Goal: Task Accomplishment & Management: Manage account settings

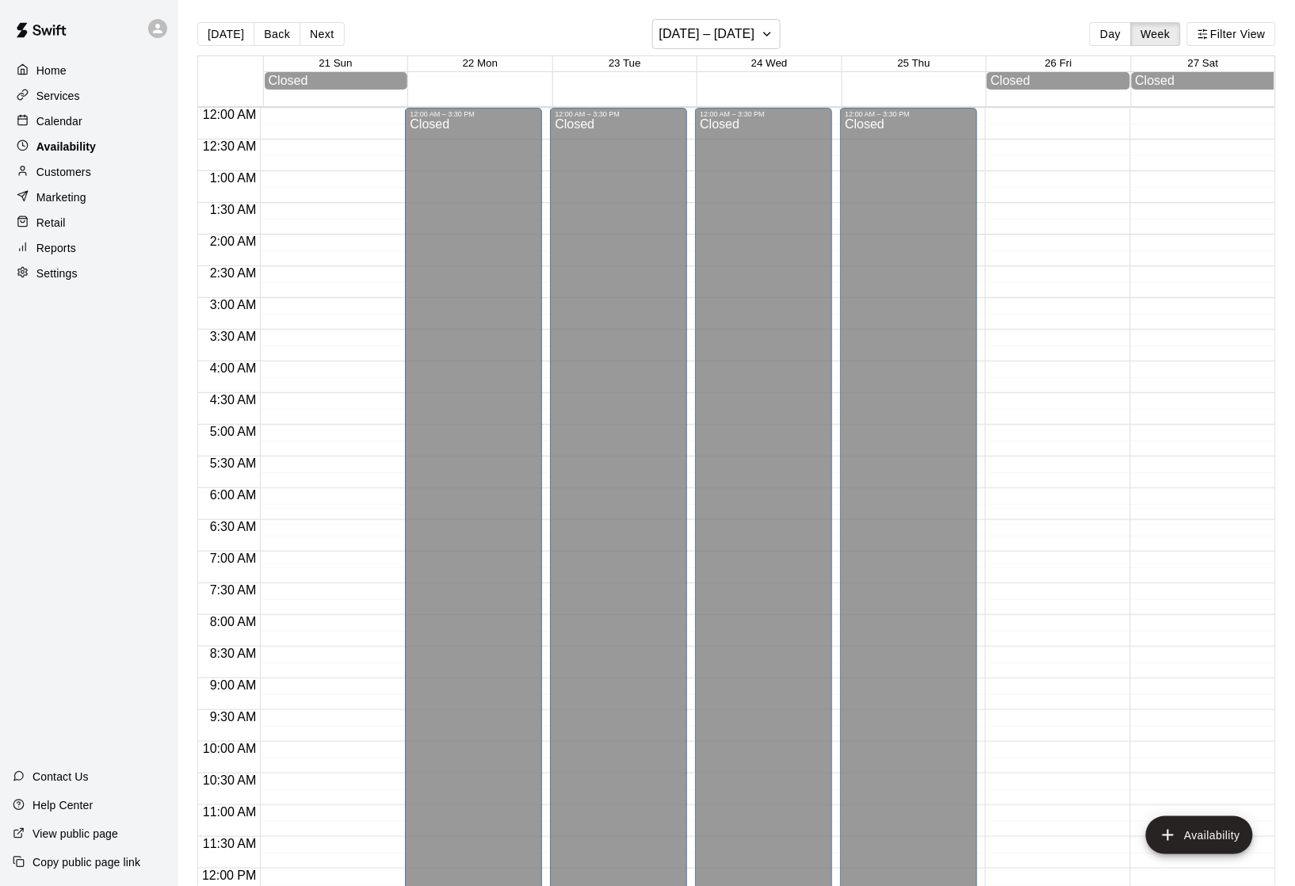
scroll to position [723, 0]
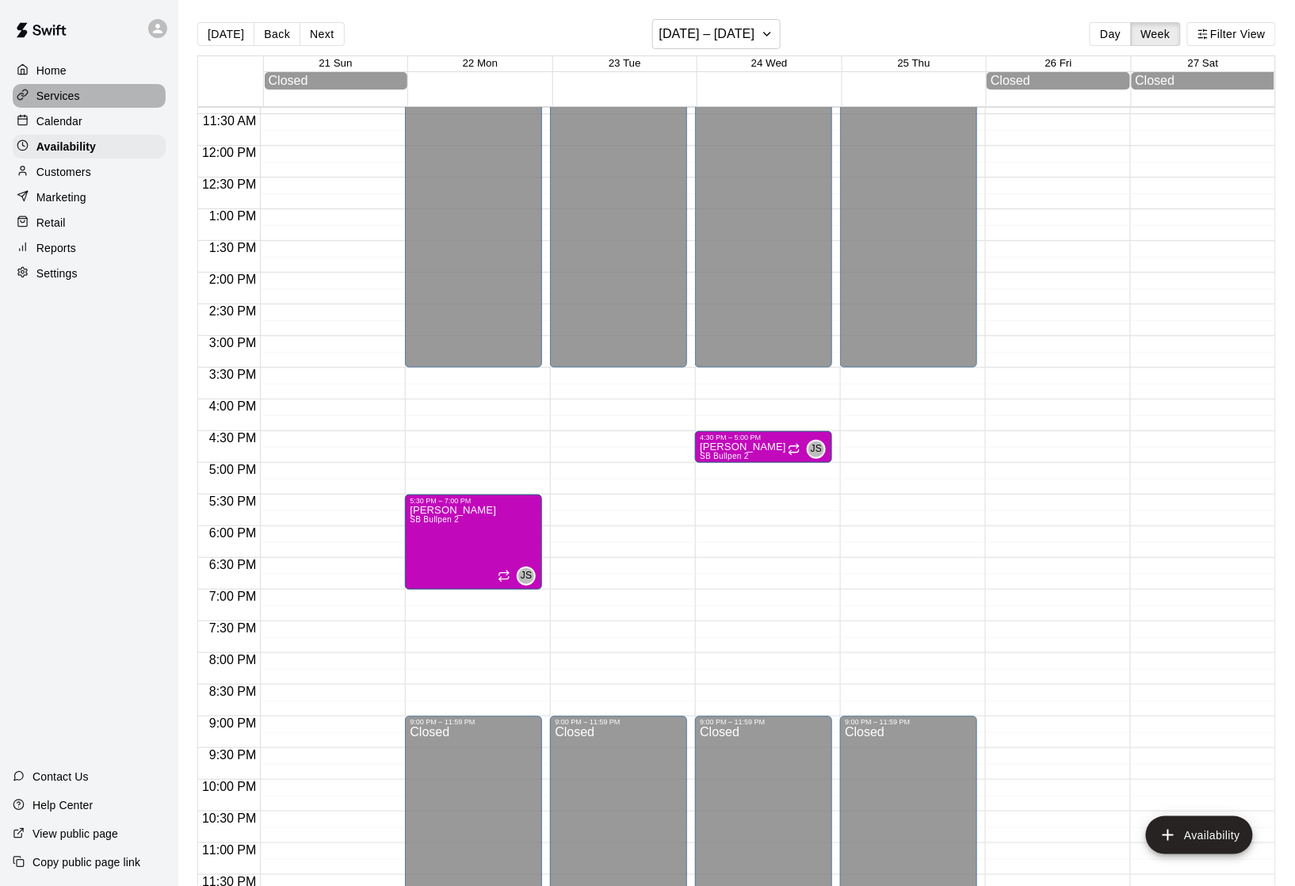
click at [74, 105] on div "Services" at bounding box center [89, 96] width 153 height 24
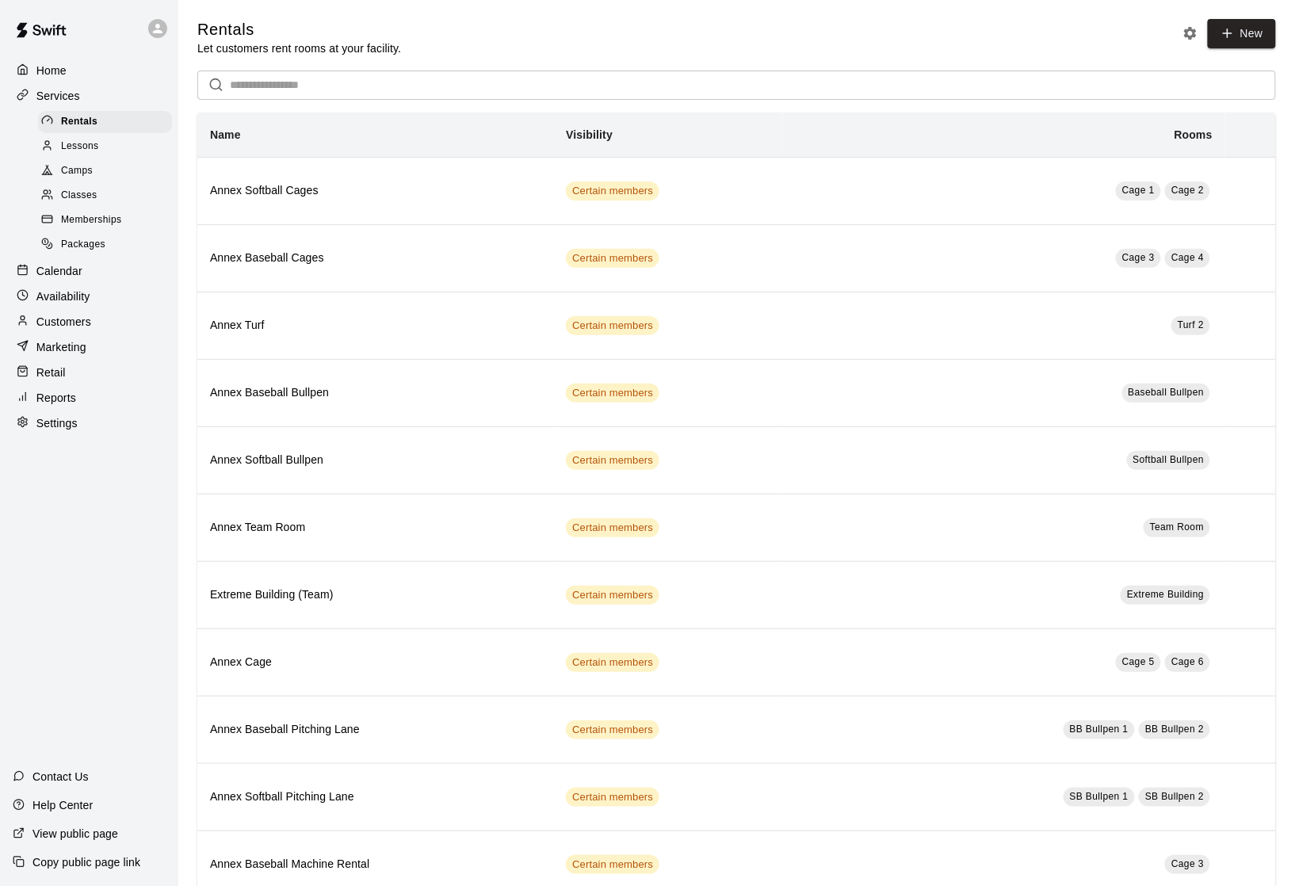
click at [84, 242] on span "Packages" at bounding box center [83, 245] width 44 height 16
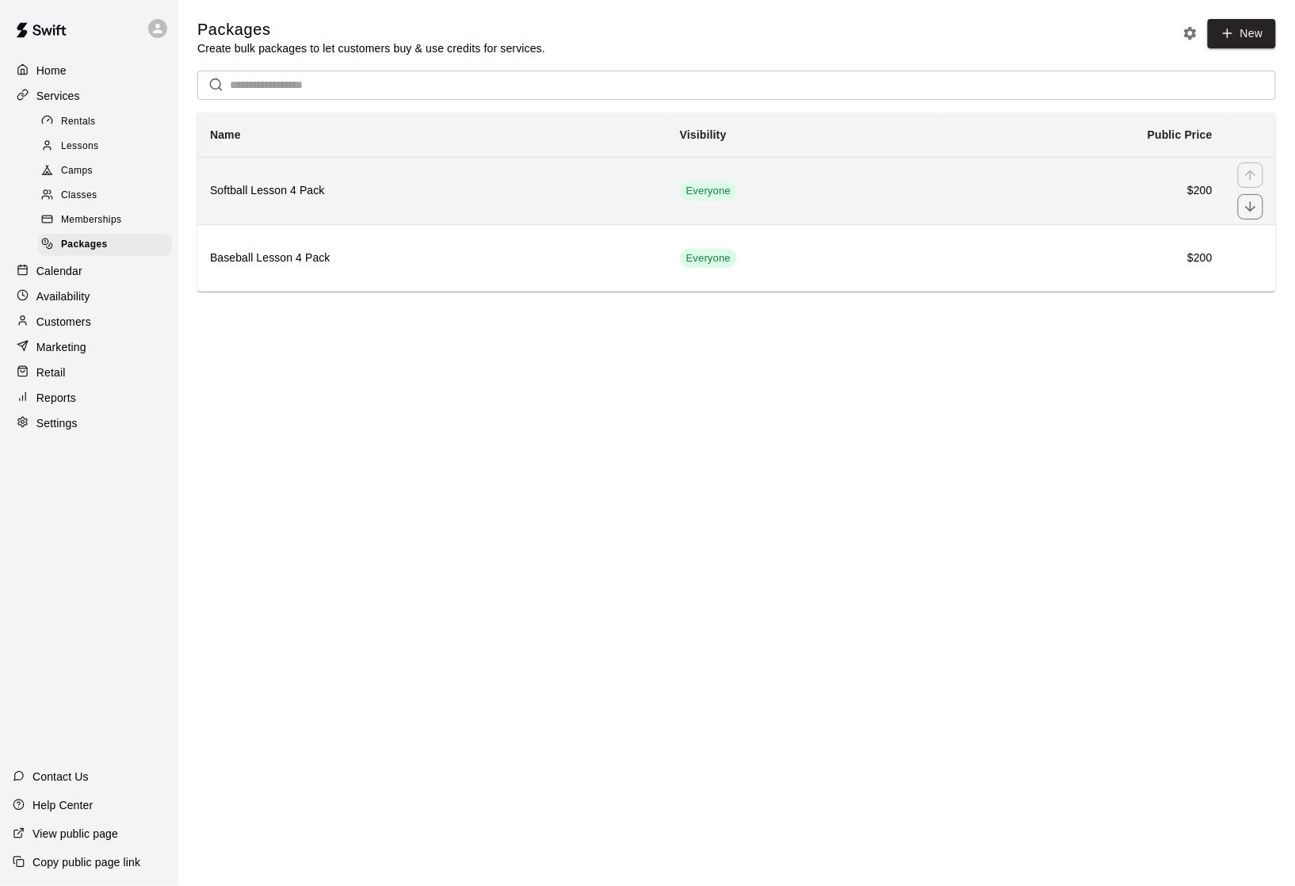
click at [301, 211] on th "Softball Lesson 4 Pack" at bounding box center [432, 190] width 470 height 67
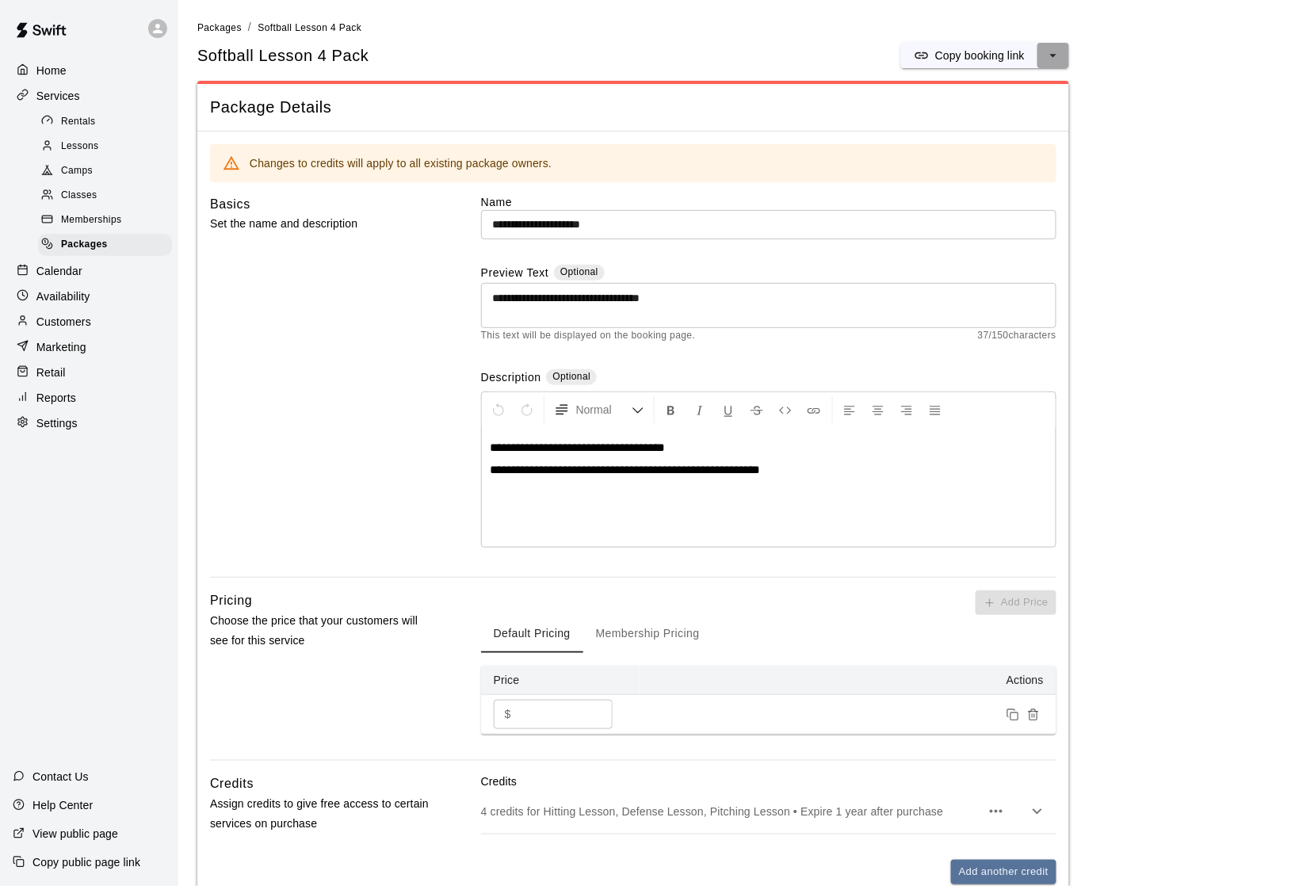
click at [1056, 63] on icon "select merge strategy" at bounding box center [1053, 56] width 16 height 16
click at [974, 121] on h6 "Duplicate package" at bounding box center [991, 117] width 93 height 17
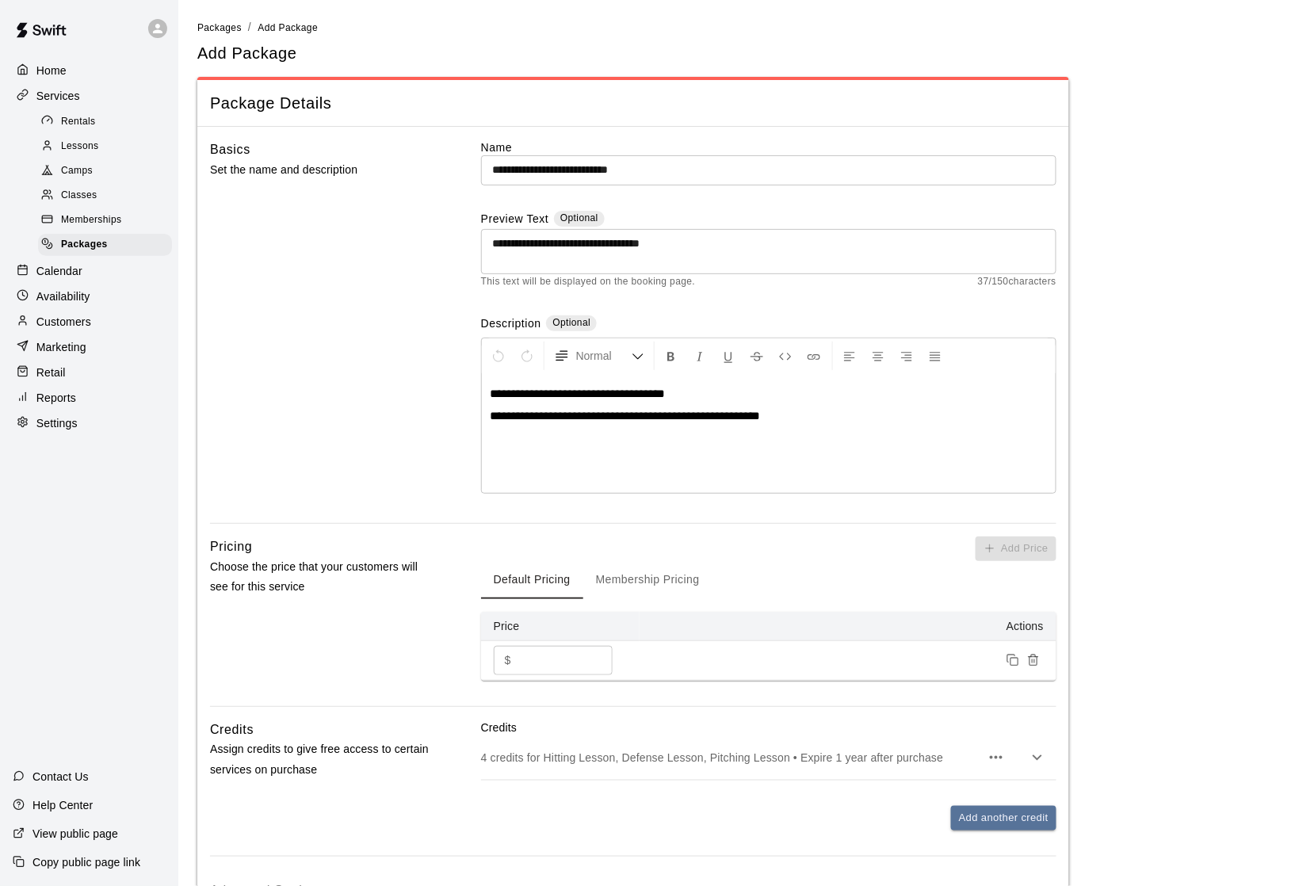
click at [663, 175] on input "**********" at bounding box center [768, 169] width 575 height 29
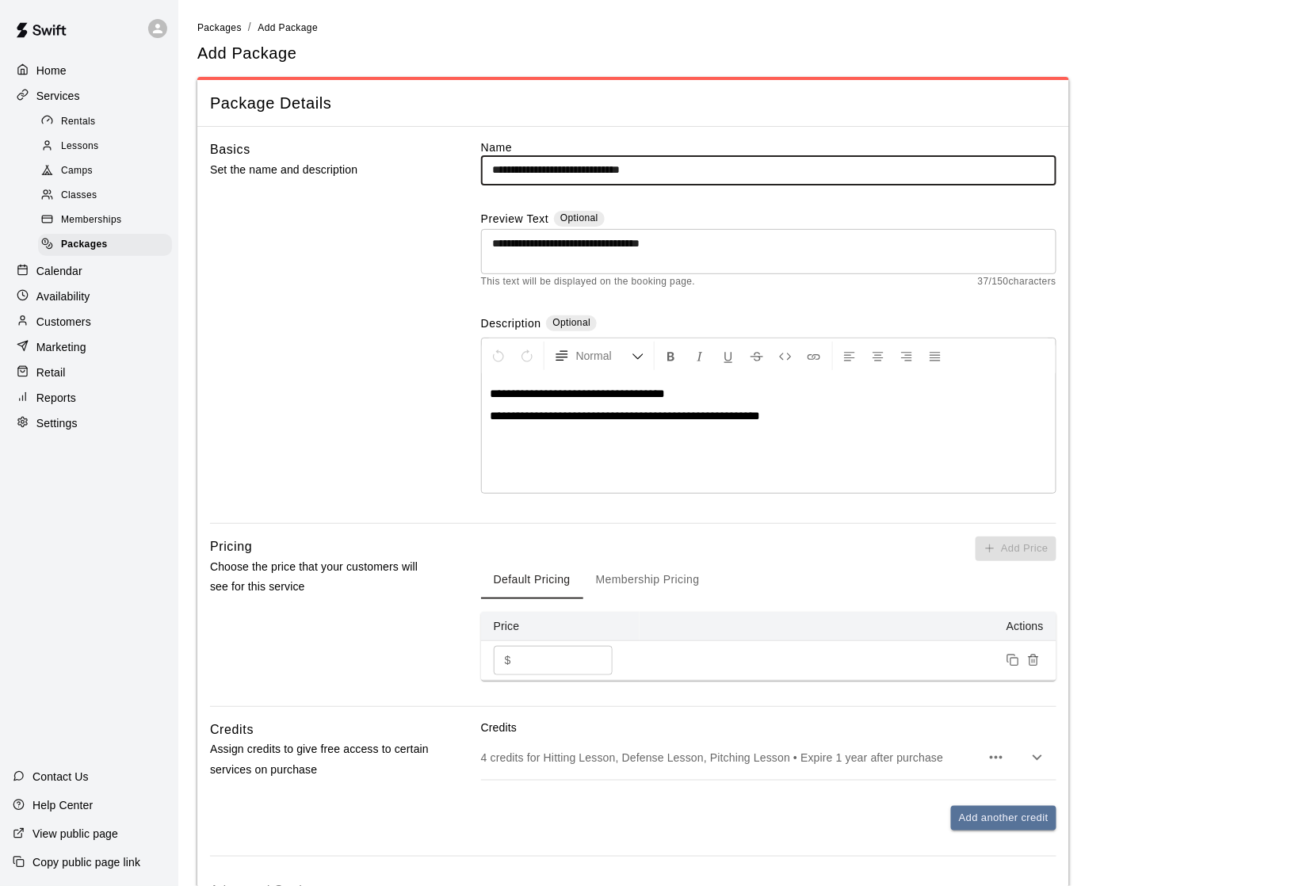
drag, startPoint x: 683, startPoint y: 165, endPoint x: 626, endPoint y: 166, distance: 57.1
click at [626, 166] on input "**********" at bounding box center [768, 169] width 575 height 29
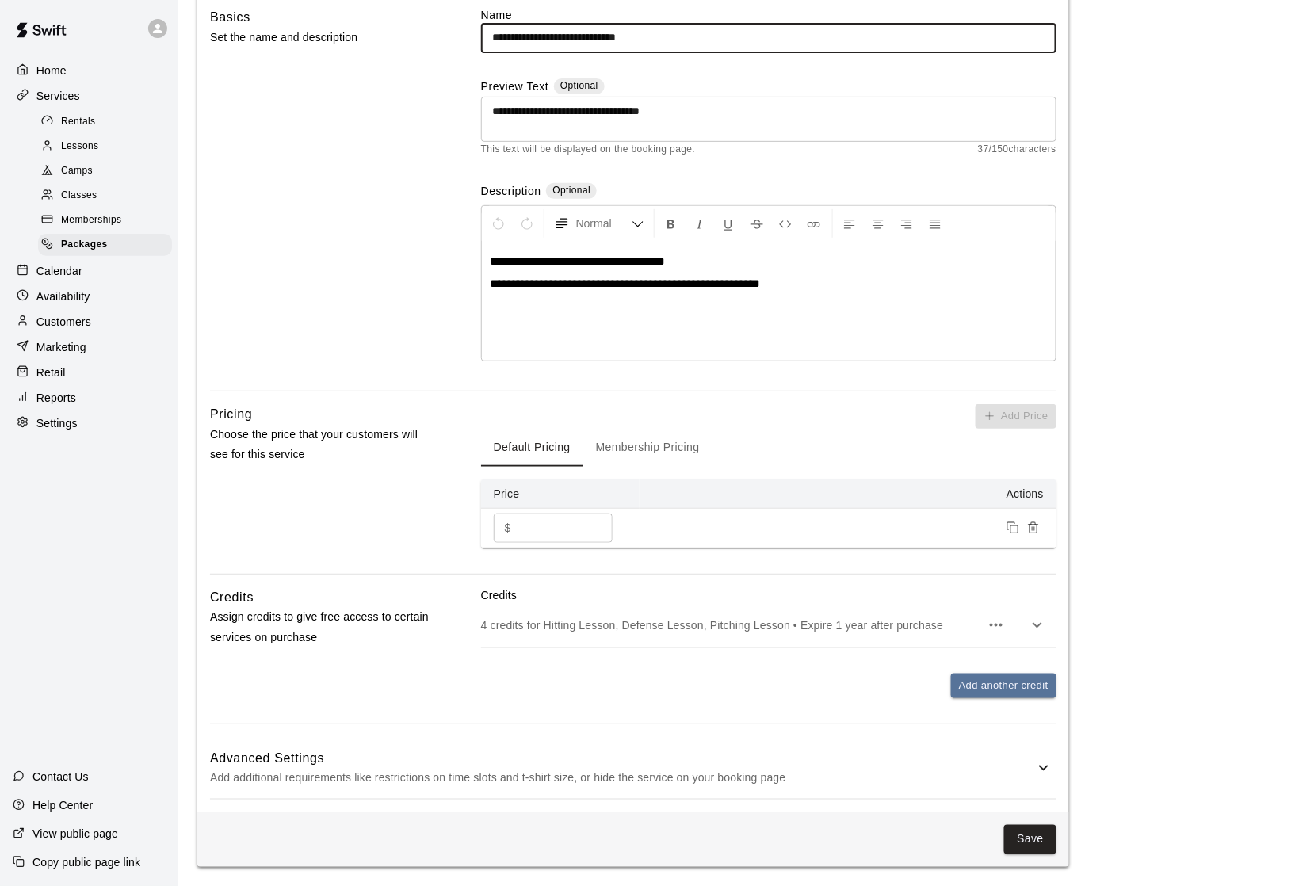
scroll to position [136, 0]
type input "**********"
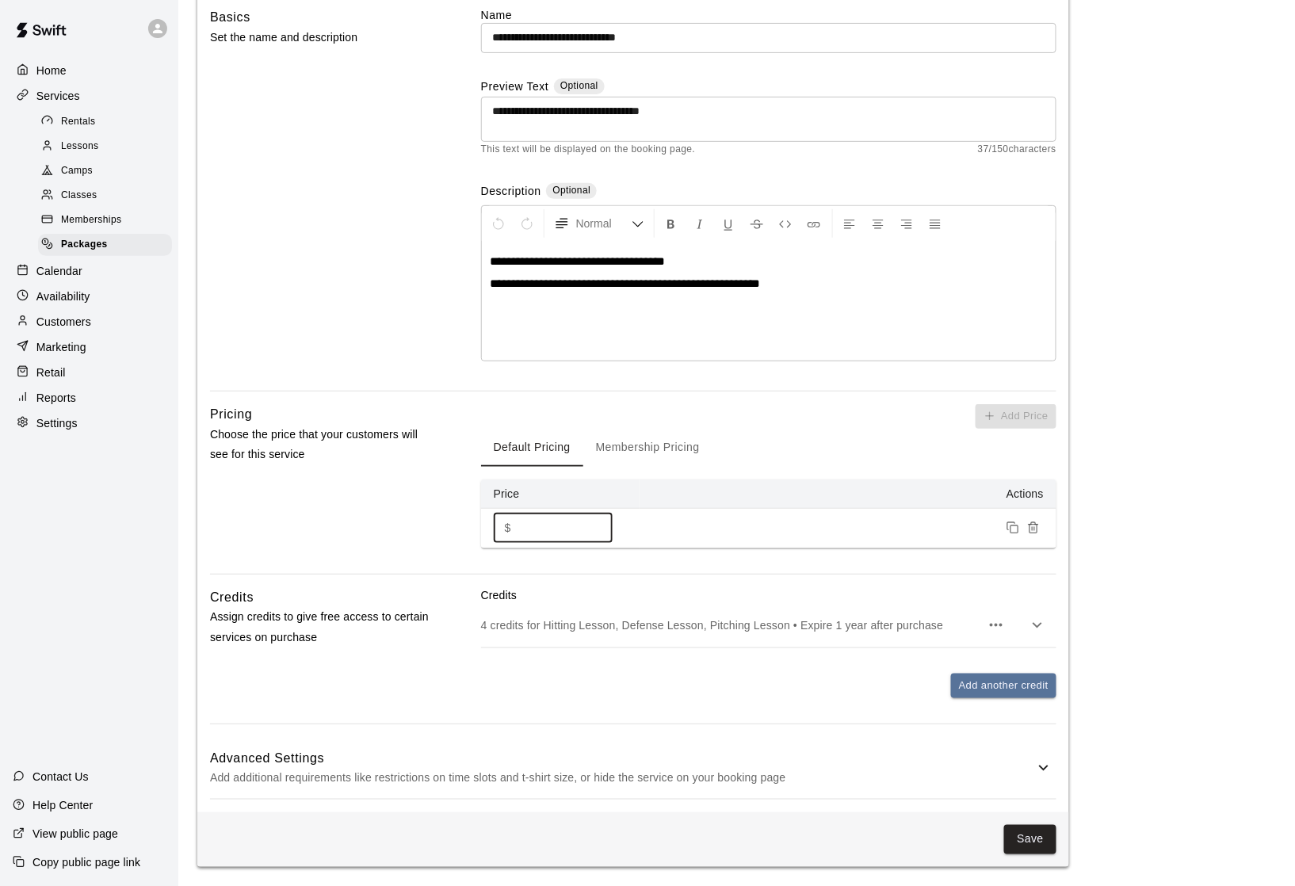
click at [548, 527] on input "***" at bounding box center [565, 528] width 95 height 29
type input "***"
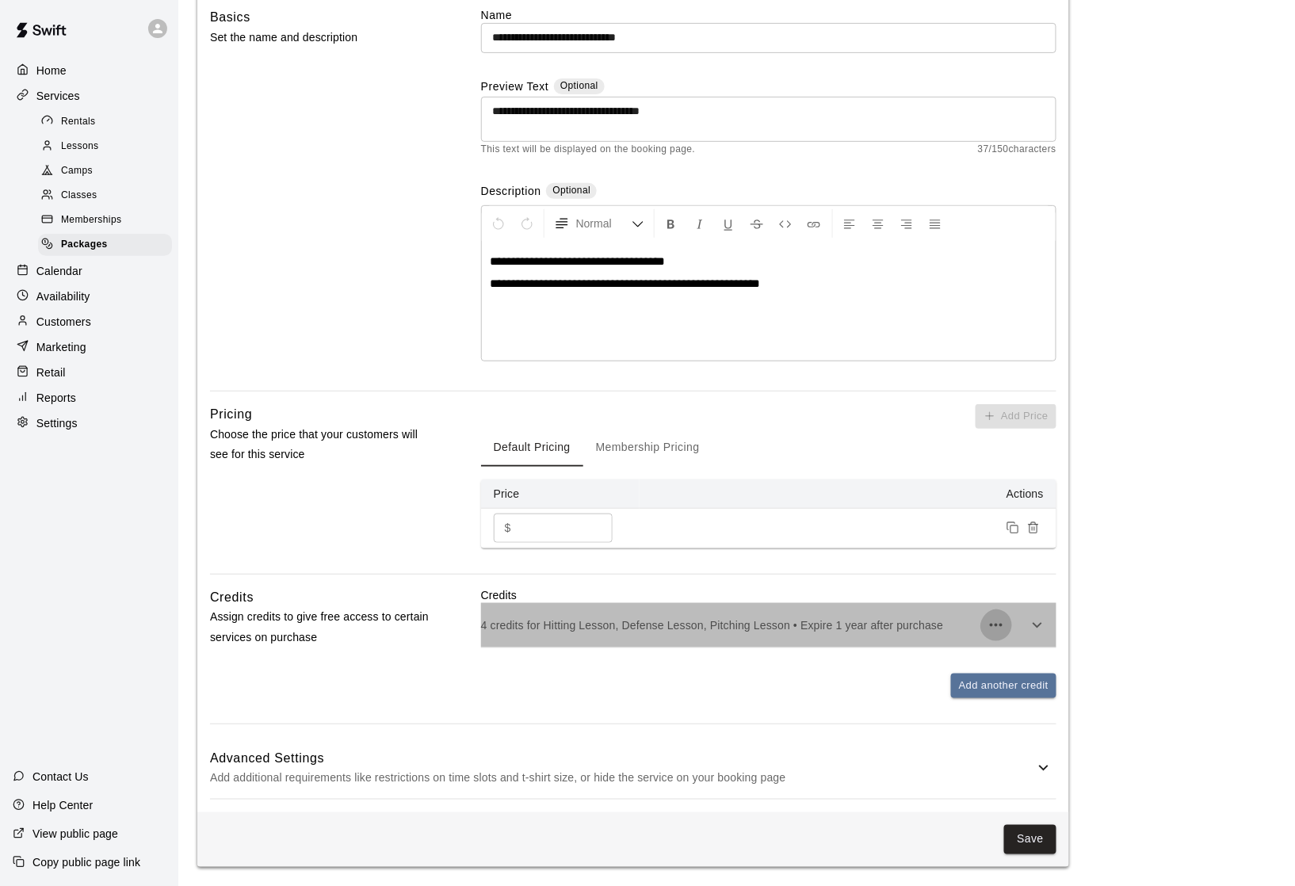
click at [996, 622] on icon "button" at bounding box center [996, 625] width 19 height 19
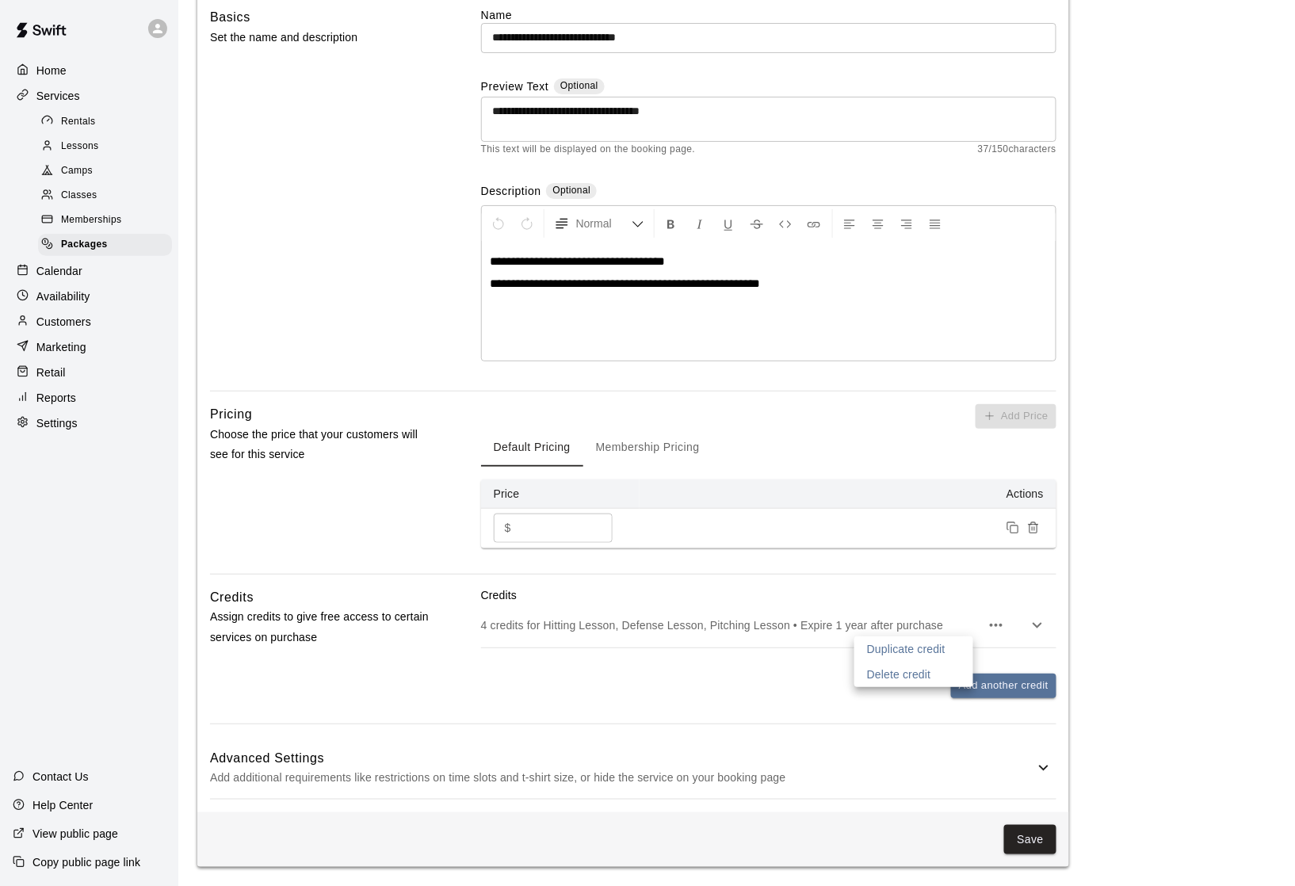
click at [1144, 603] on div at bounding box center [647, 443] width 1295 height 886
click at [1029, 625] on icon "button" at bounding box center [1037, 625] width 19 height 19
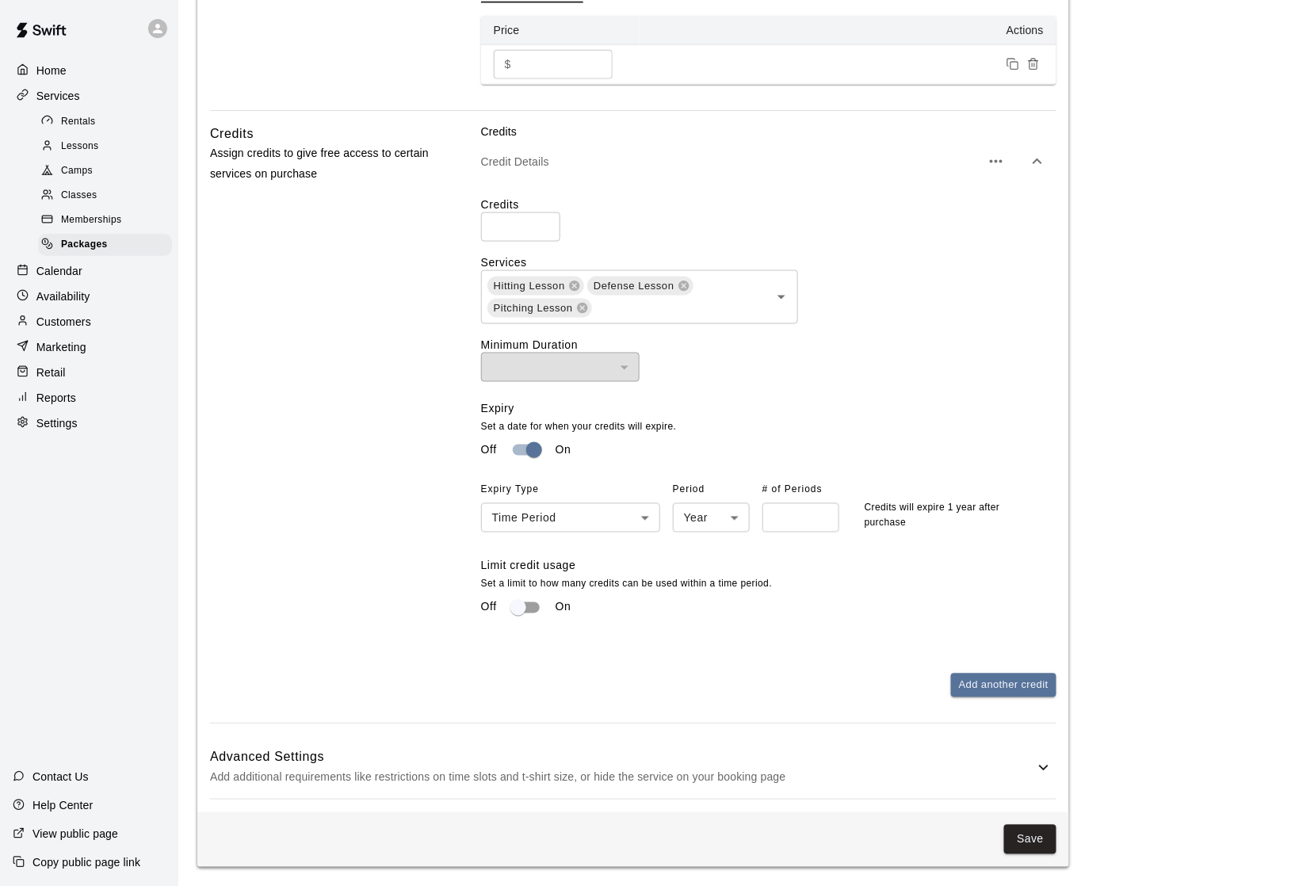
scroll to position [598, 0]
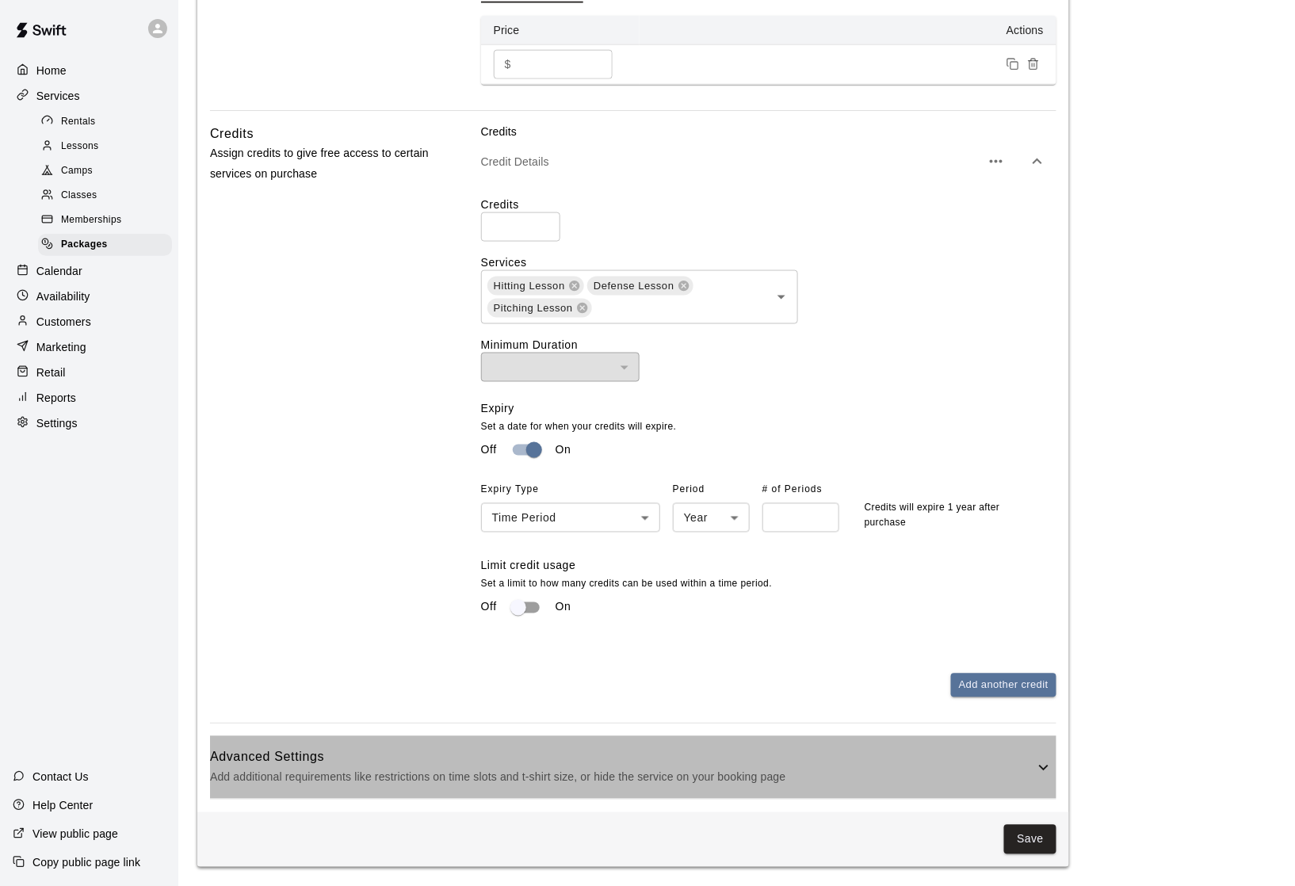
click at [1034, 762] on icon at bounding box center [1043, 767] width 19 height 19
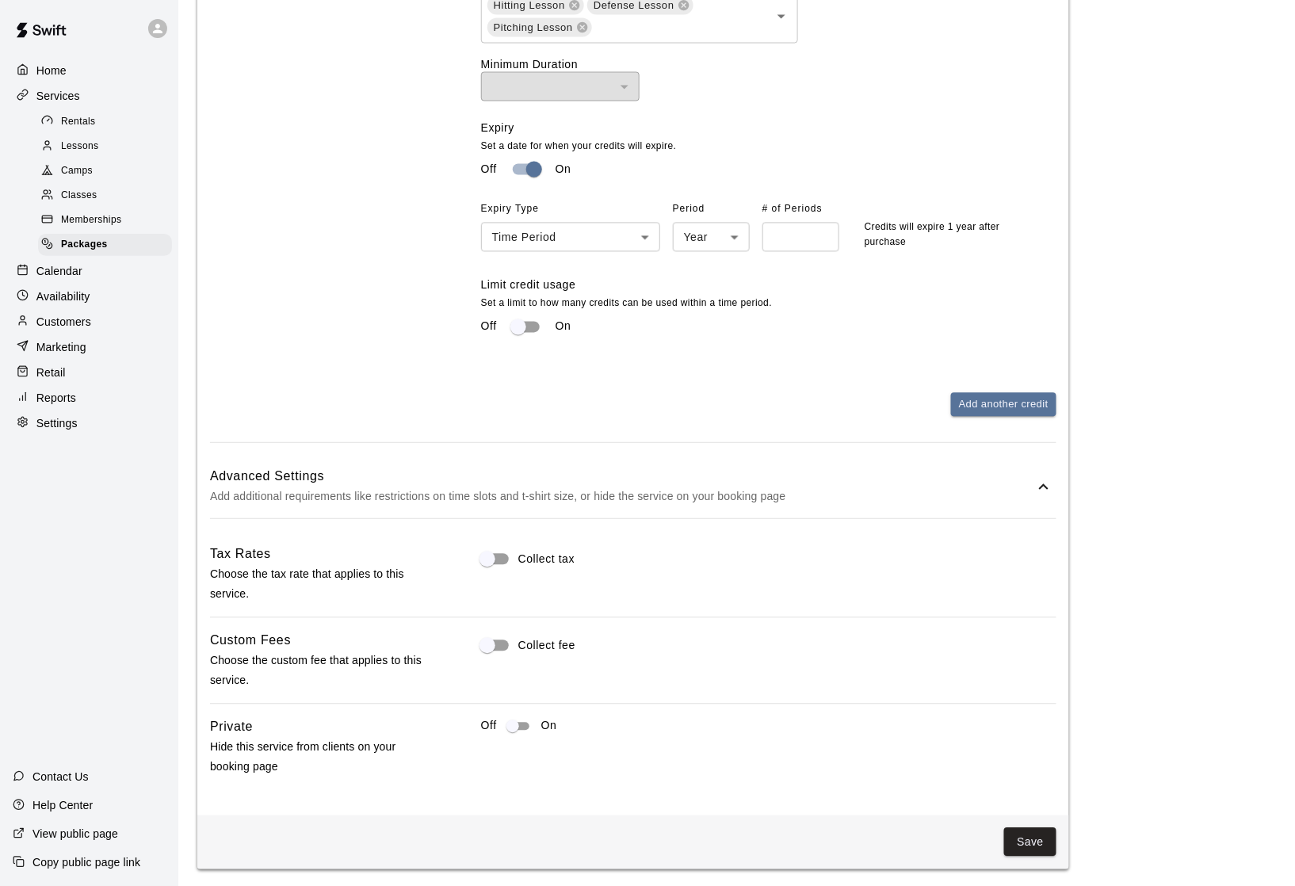
scroll to position [876, 0]
click at [1032, 838] on button "Save" at bounding box center [1030, 843] width 52 height 29
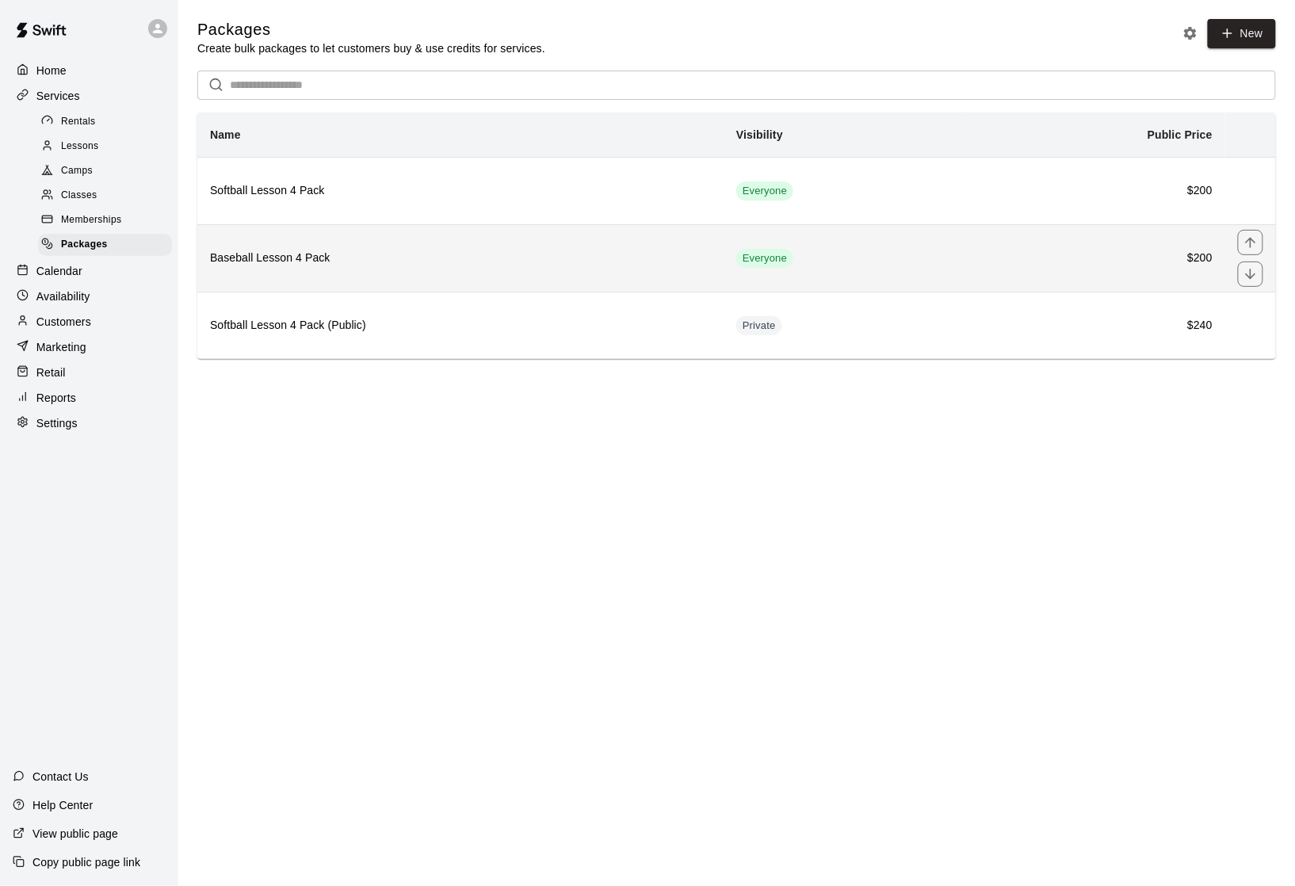
click at [331, 290] on th "Baseball Lesson 4 Pack" at bounding box center [460, 257] width 526 height 67
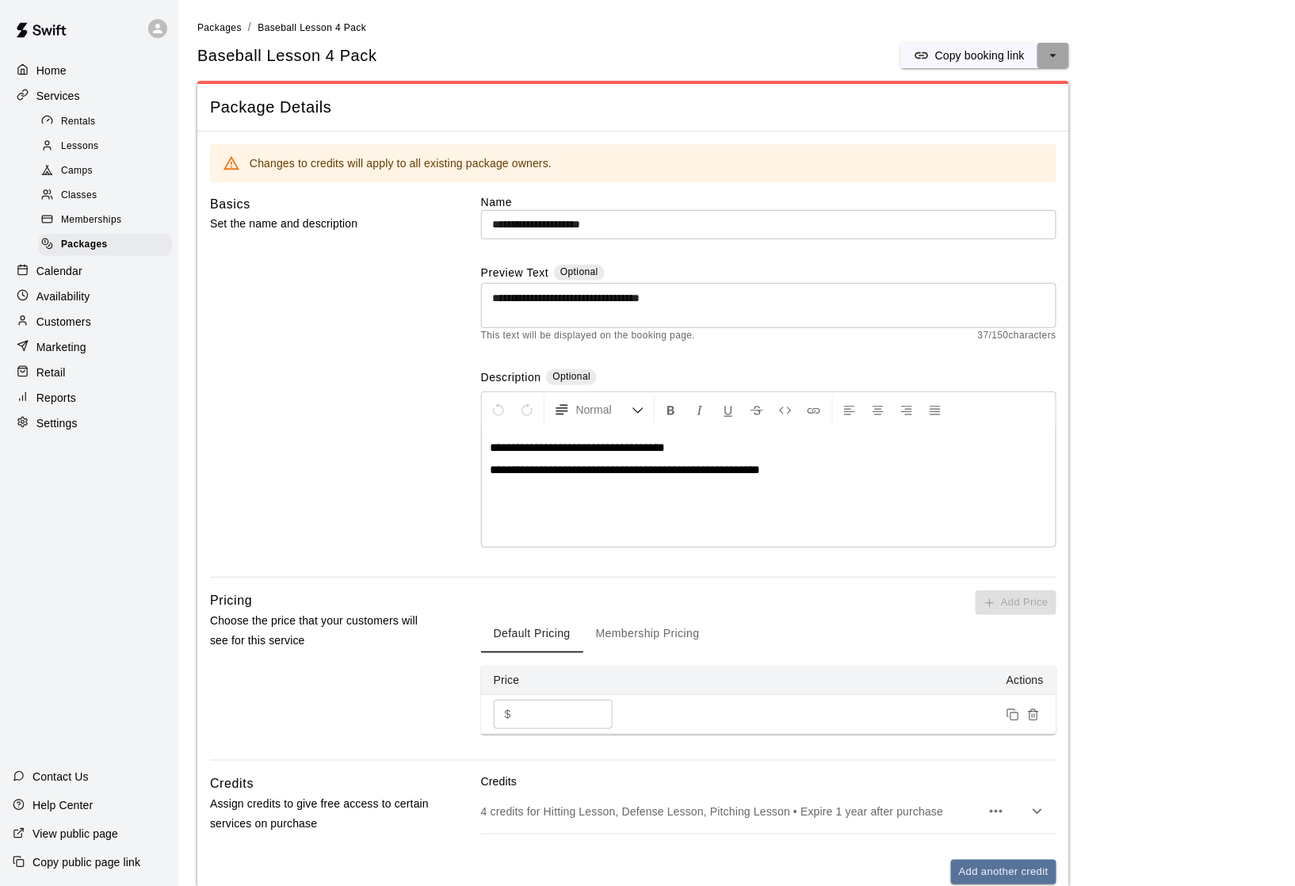
click at [1052, 60] on icon "select merge strategy" at bounding box center [1053, 56] width 16 height 16
click at [970, 124] on h6 "Duplicate package" at bounding box center [991, 117] width 93 height 17
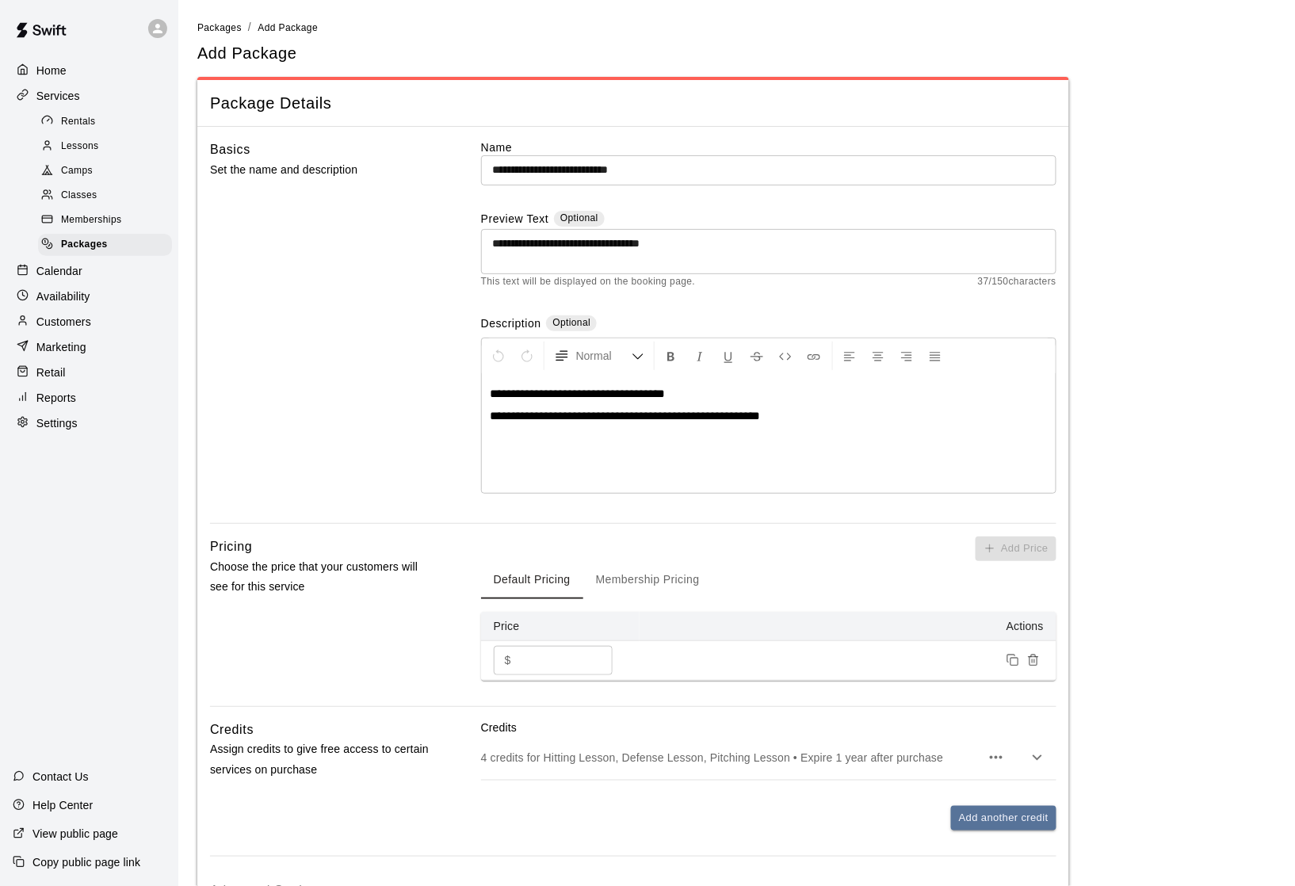
click at [717, 166] on input "**********" at bounding box center [768, 169] width 575 height 29
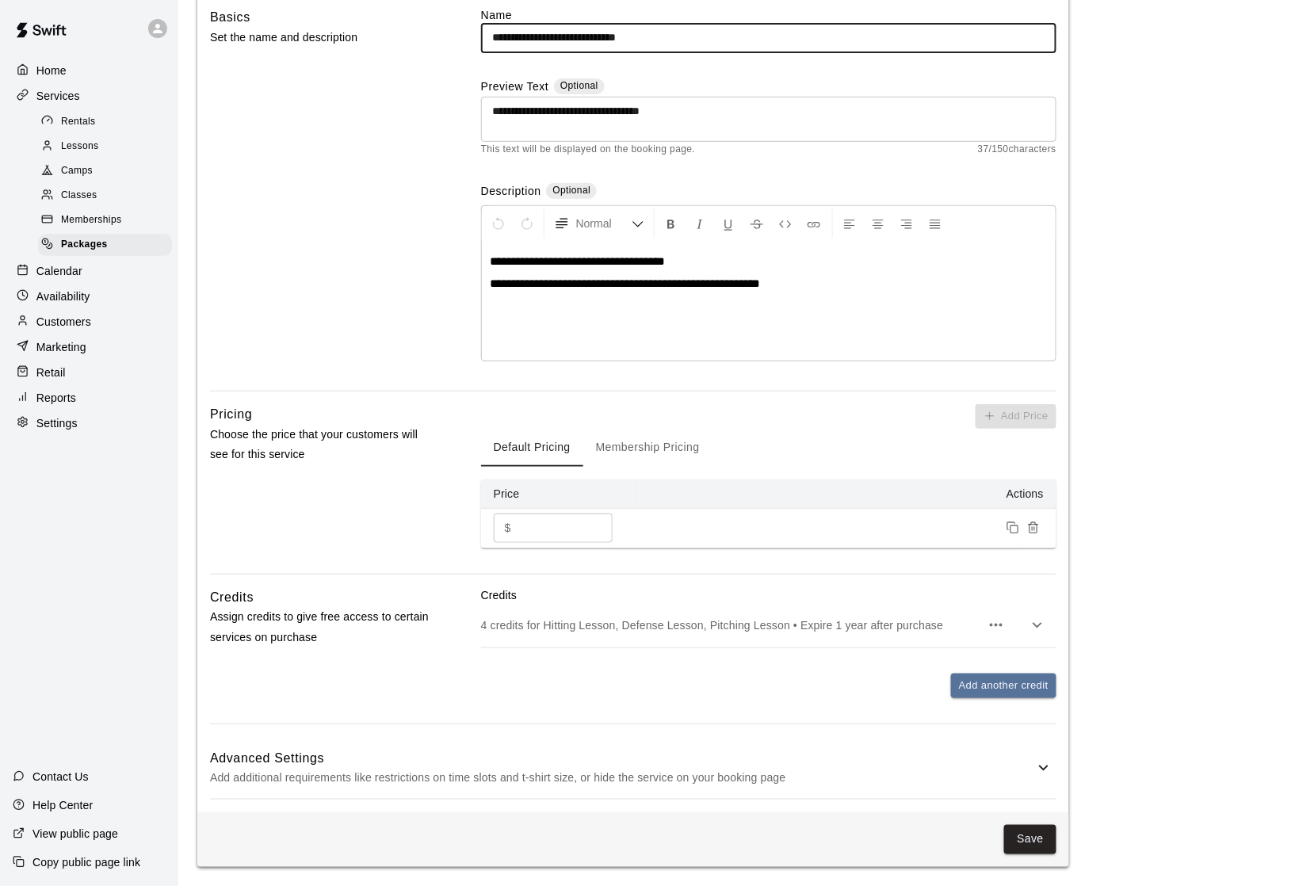
scroll to position [136, 0]
type input "**********"
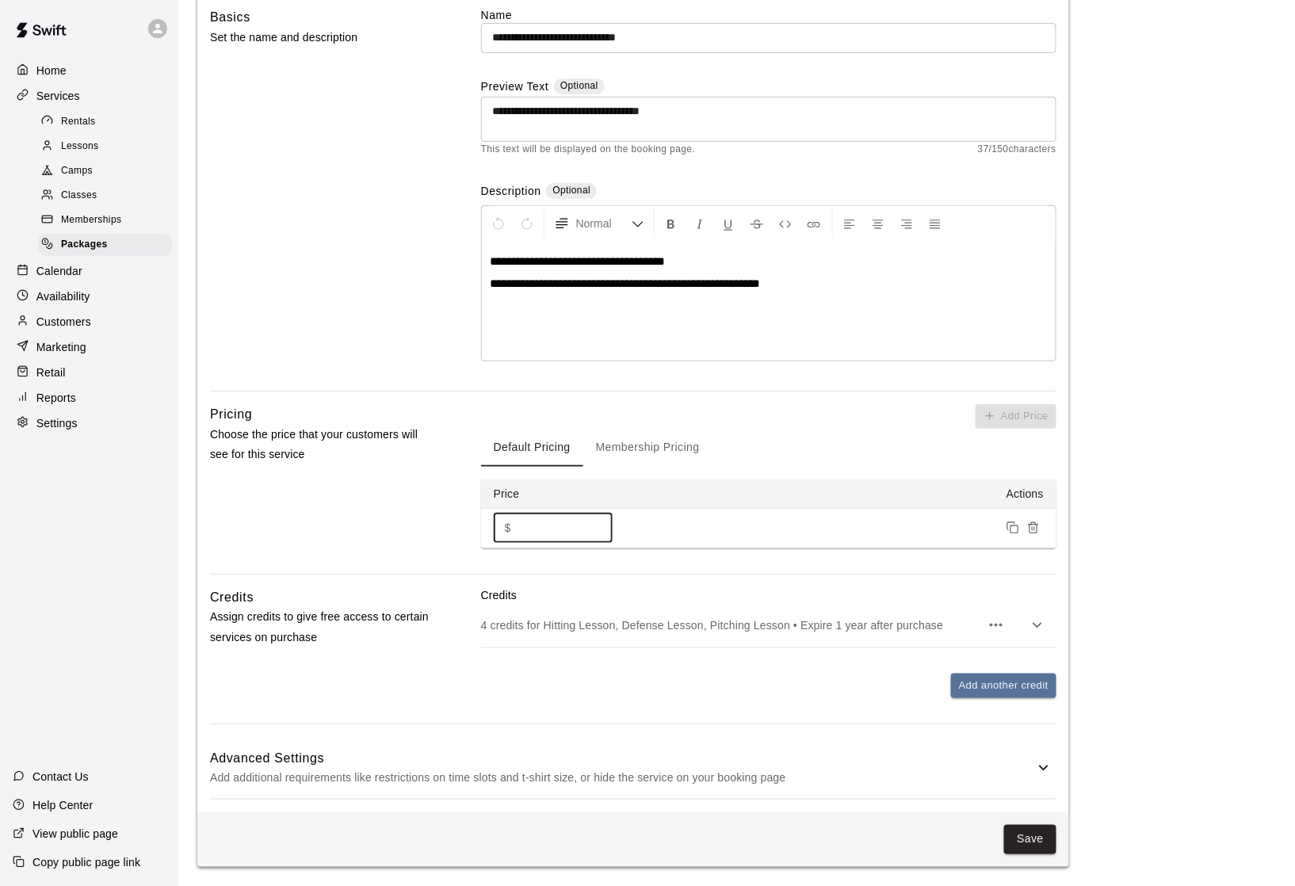
click at [555, 517] on input "***" at bounding box center [565, 528] width 95 height 29
type input "***"
click at [1037, 777] on icon at bounding box center [1043, 767] width 19 height 19
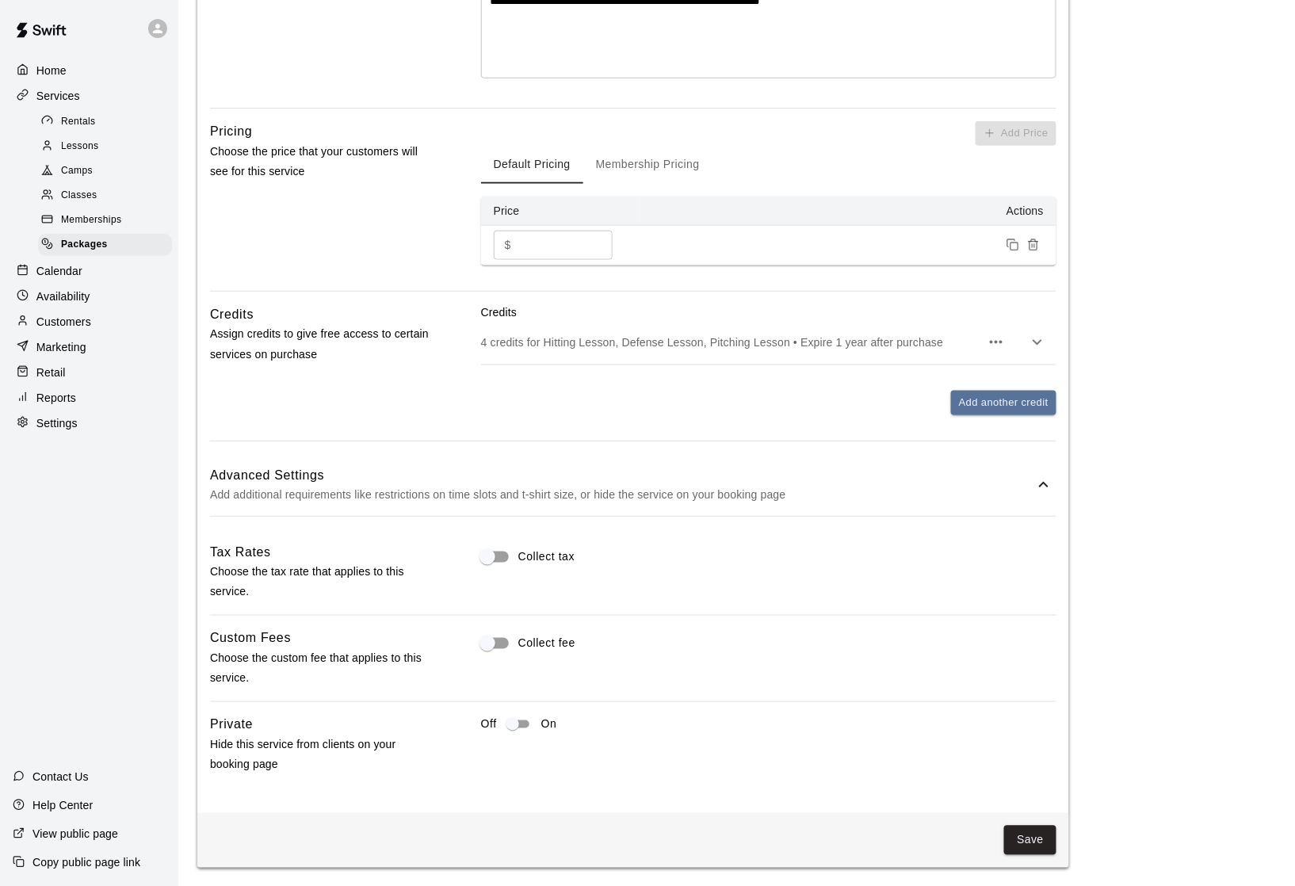
scroll to position [414, 0]
click at [1035, 849] on button "Save" at bounding box center [1030, 841] width 52 height 29
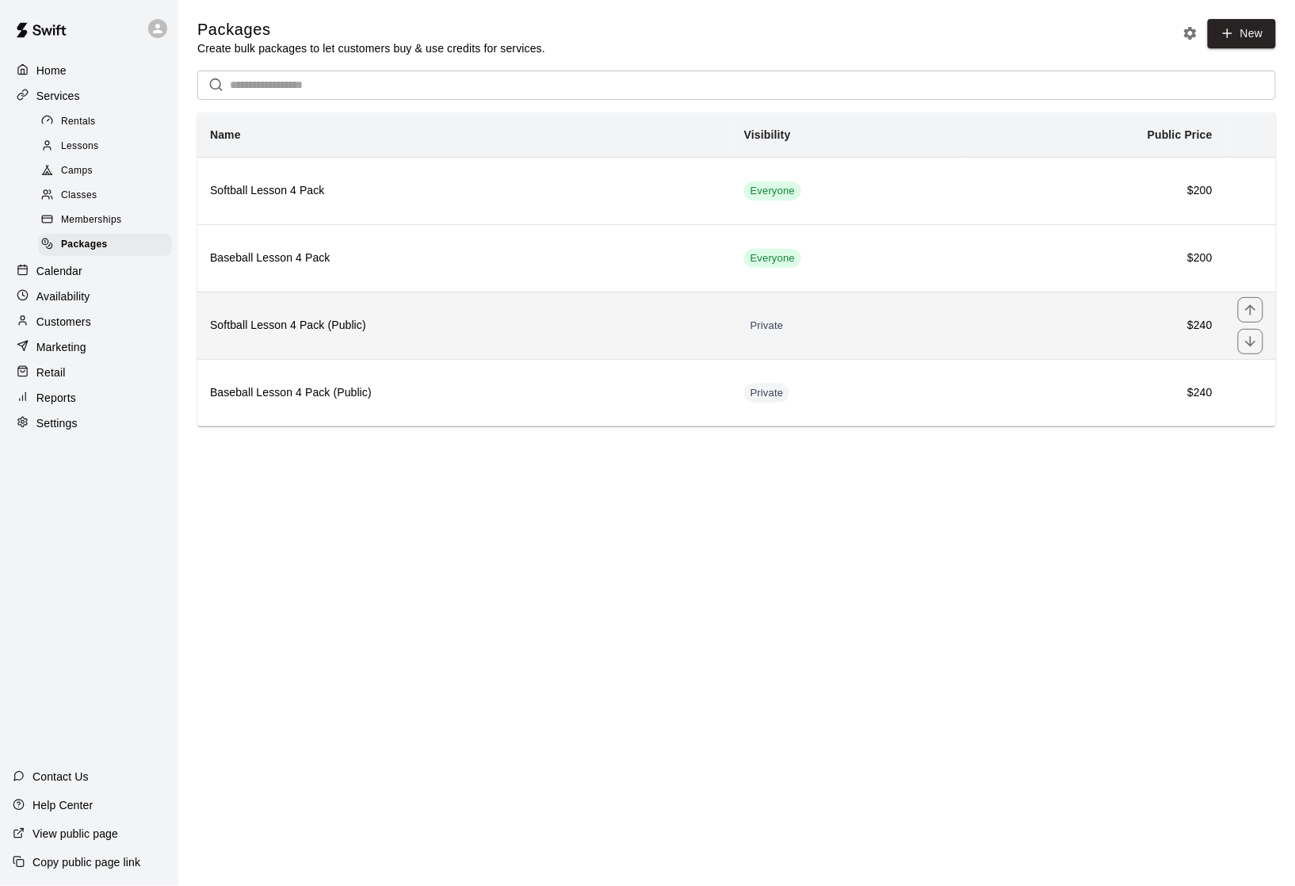
click at [298, 334] on h6 "Softball Lesson 4 Pack (Public)" at bounding box center [464, 325] width 509 height 17
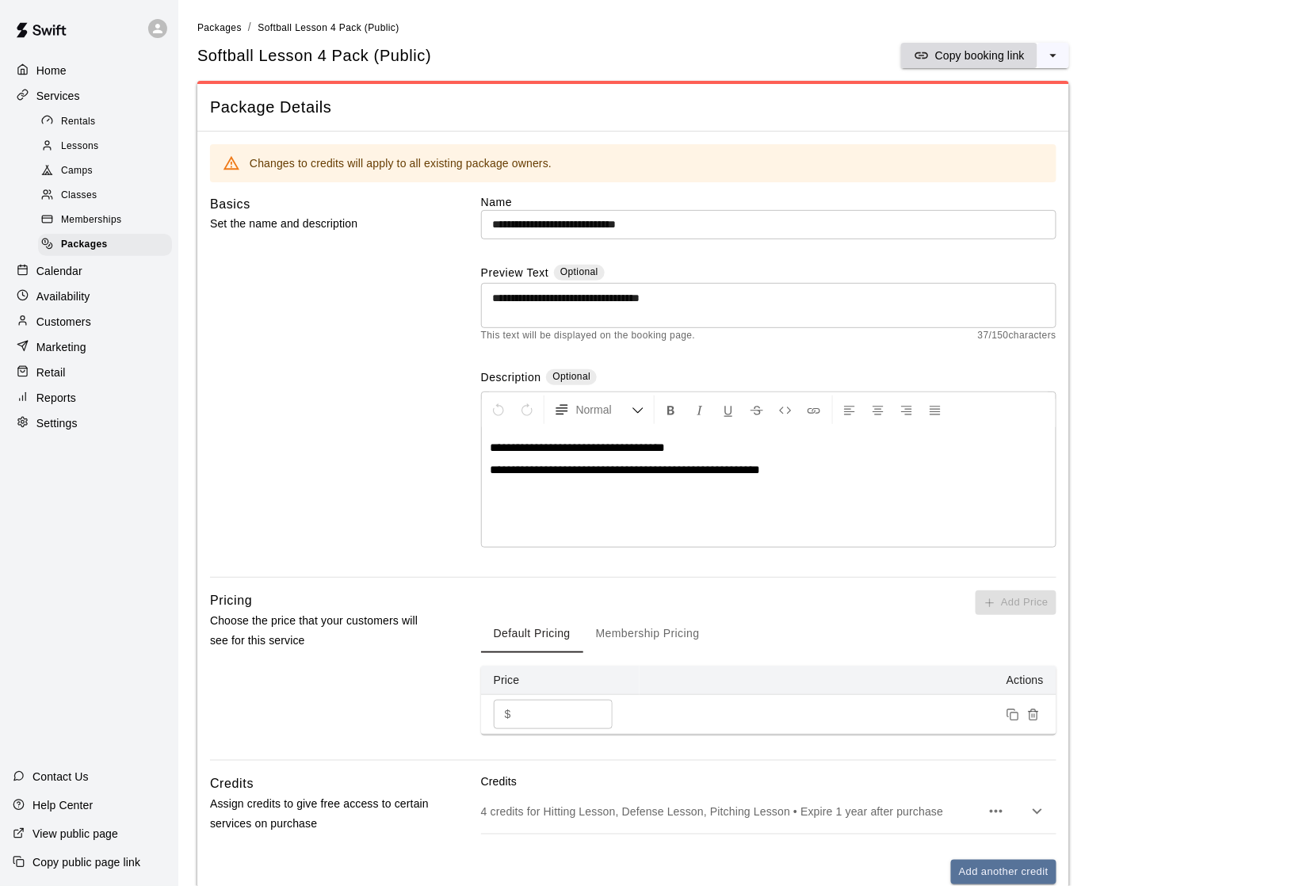
click at [948, 62] on p "Copy booking link" at bounding box center [980, 56] width 90 height 16
click at [86, 65] on div "Home" at bounding box center [89, 71] width 153 height 24
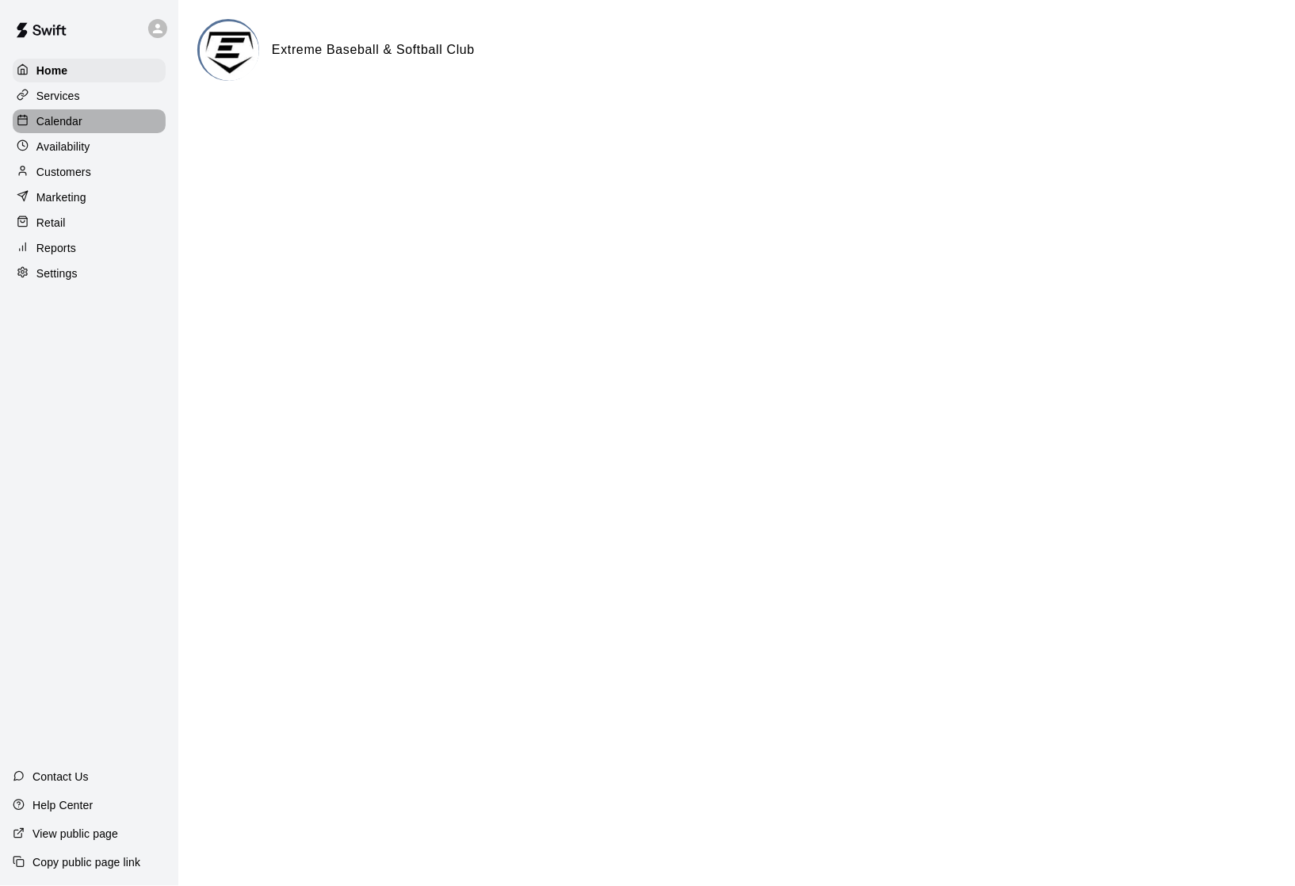
click at [59, 119] on p "Calendar" at bounding box center [59, 121] width 46 height 16
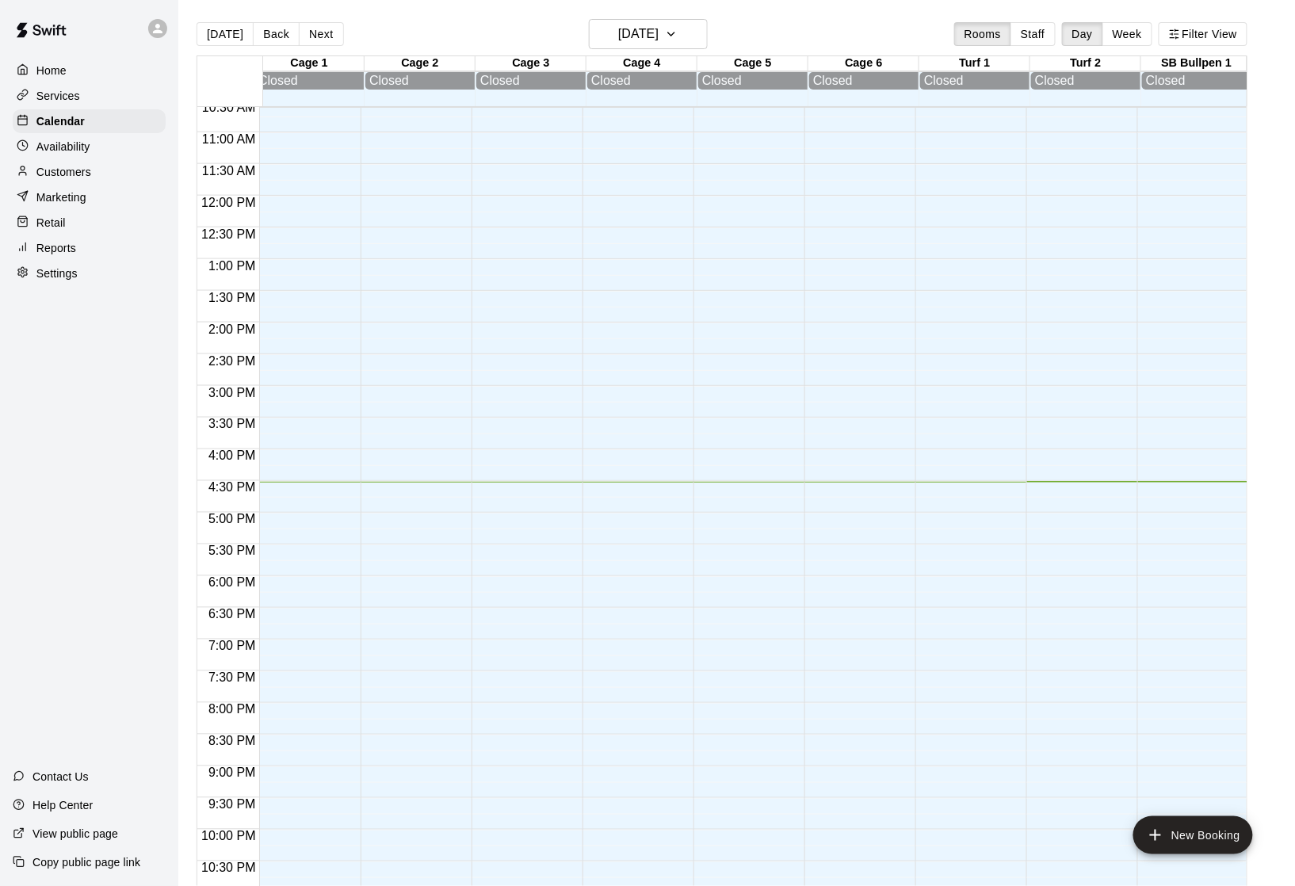
scroll to position [673, 13]
click at [651, 30] on h6 "[DATE]" at bounding box center [638, 34] width 40 height 22
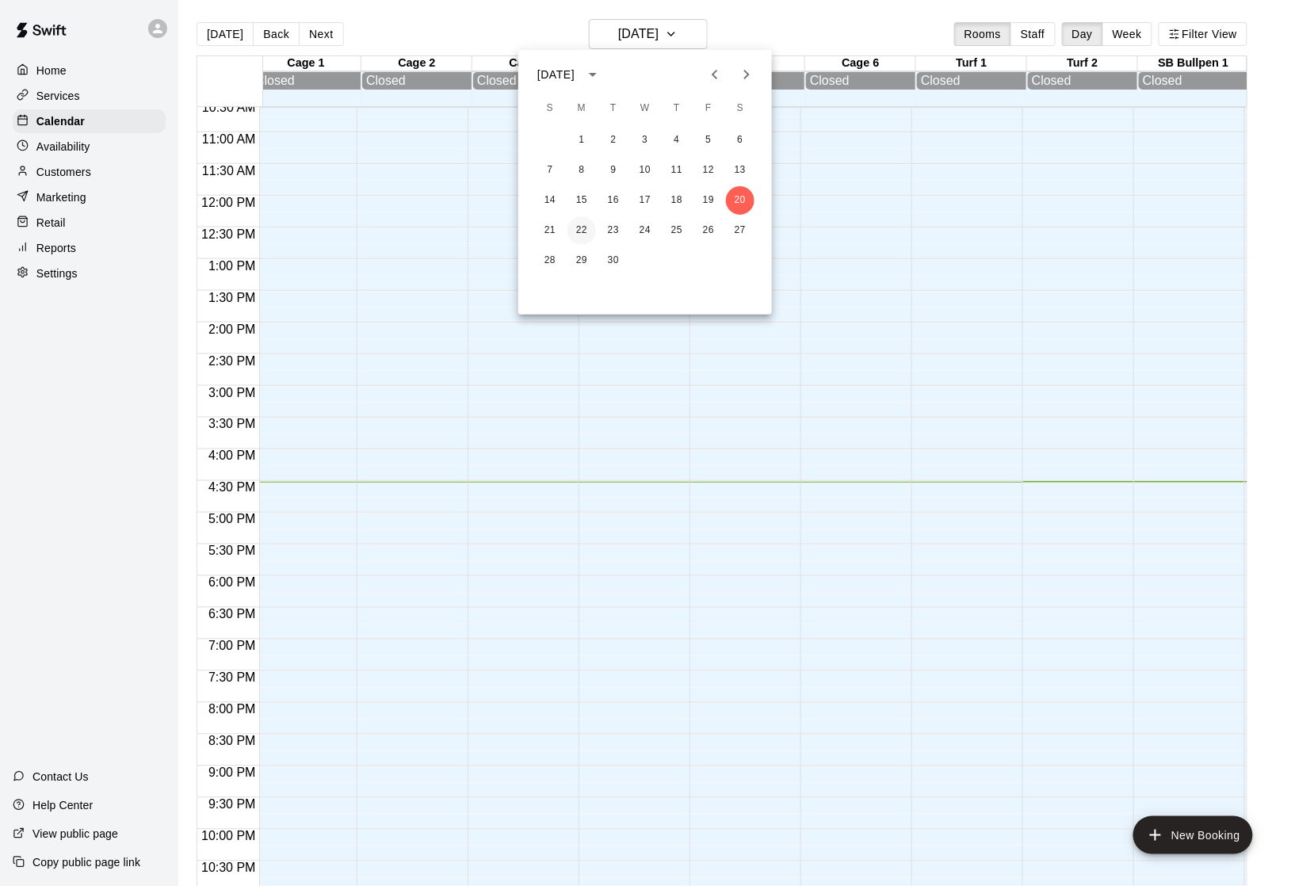
click at [579, 226] on button "22" at bounding box center [581, 230] width 29 height 29
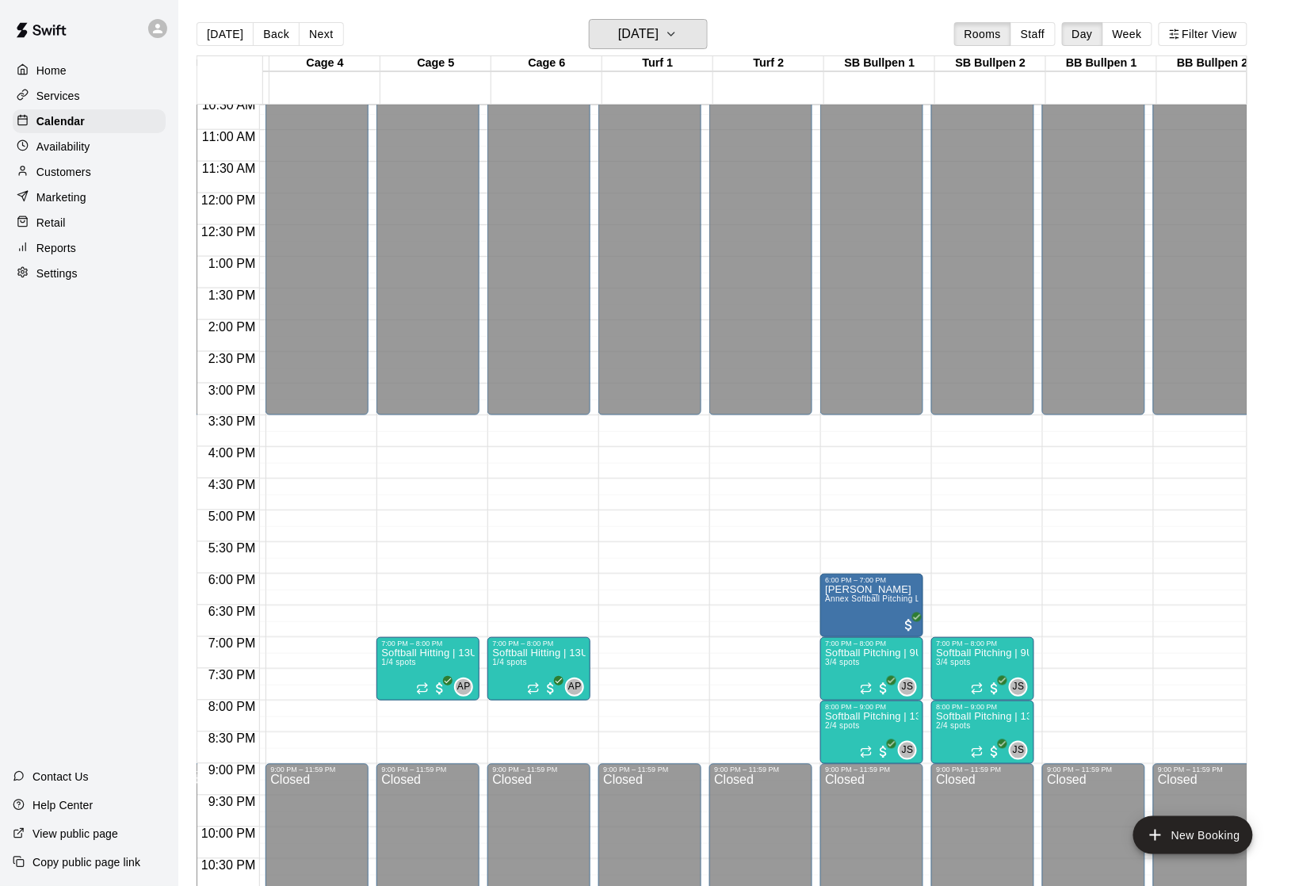
scroll to position [0, 0]
click at [638, 36] on h6 "[DATE]" at bounding box center [638, 34] width 40 height 22
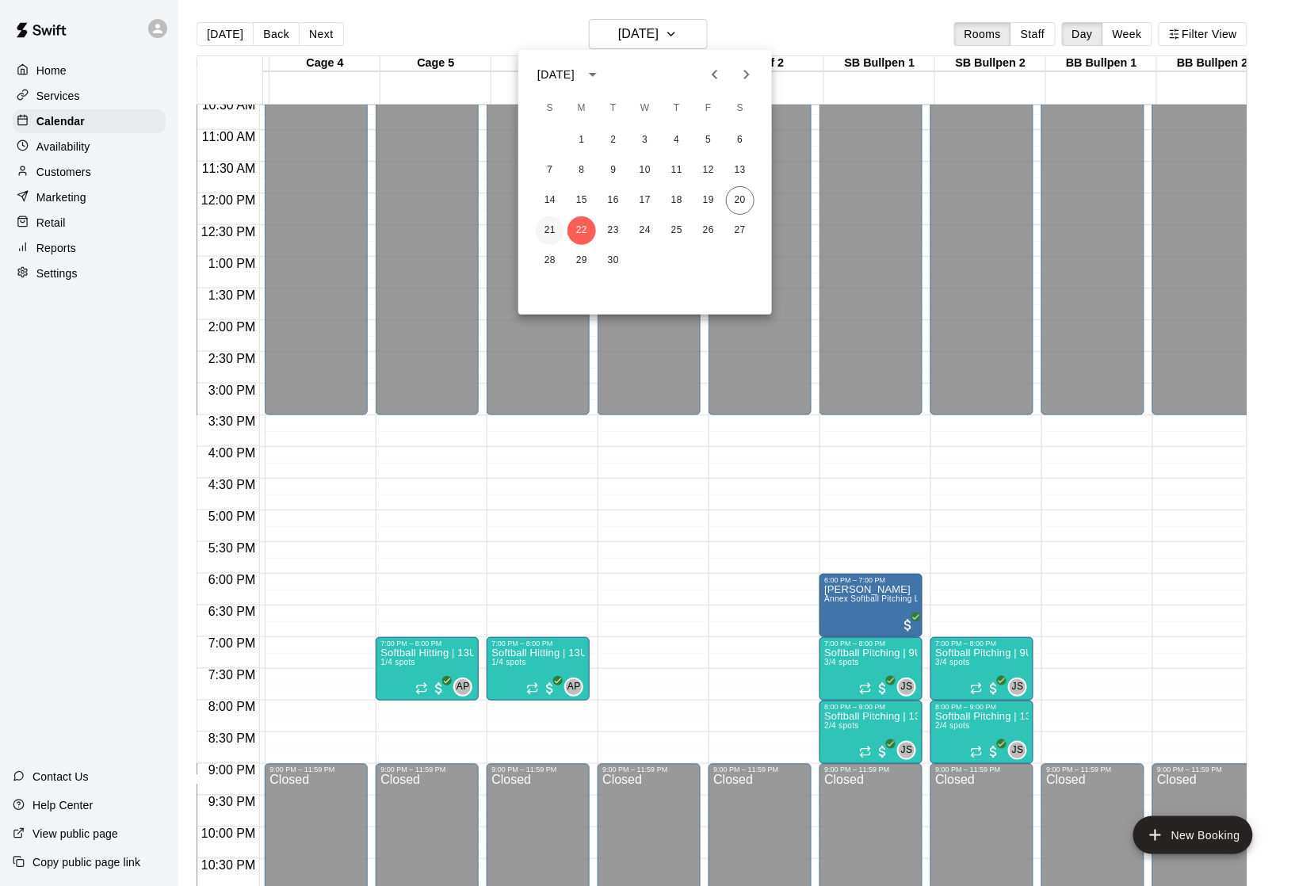
click at [556, 230] on button "21" at bounding box center [550, 230] width 29 height 29
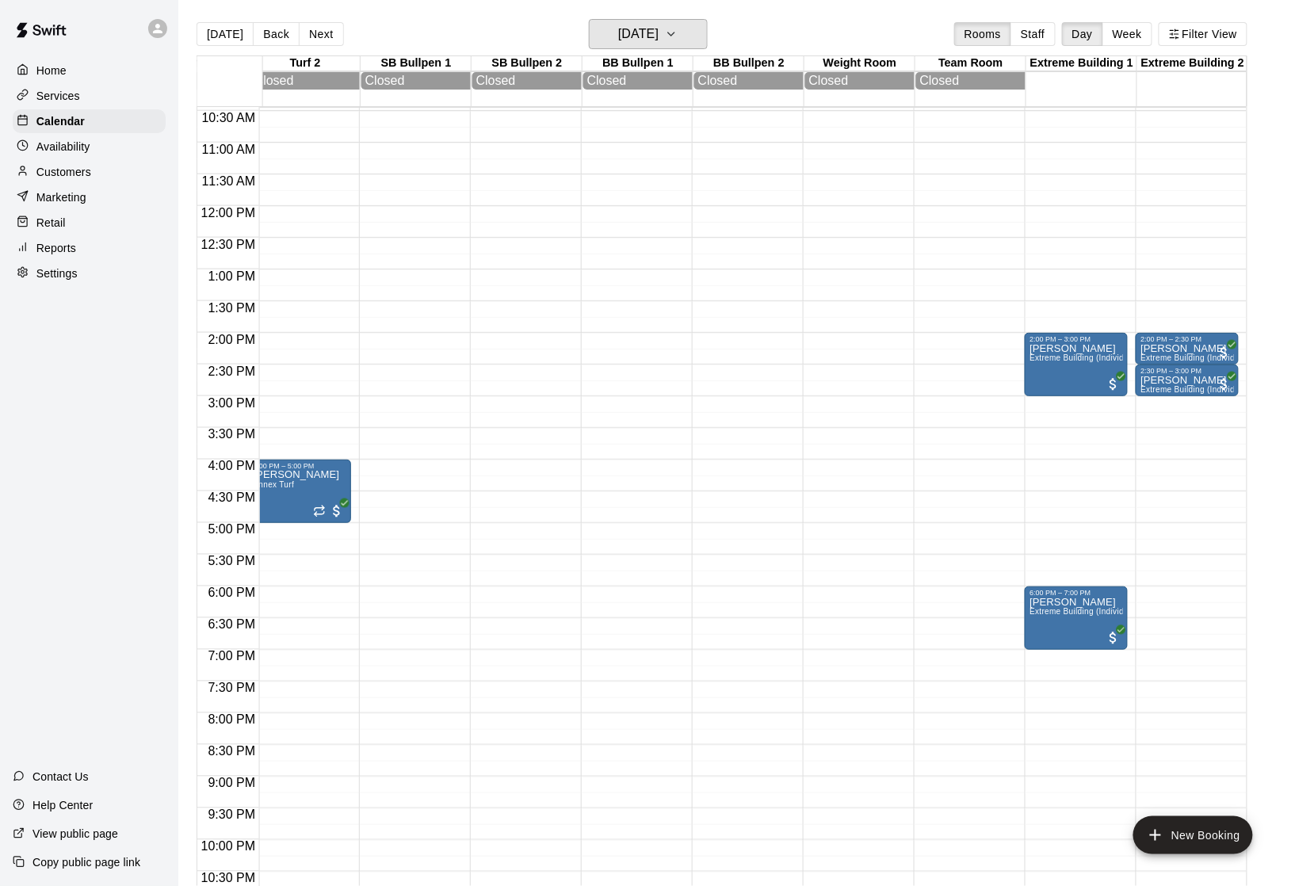
scroll to position [661, 422]
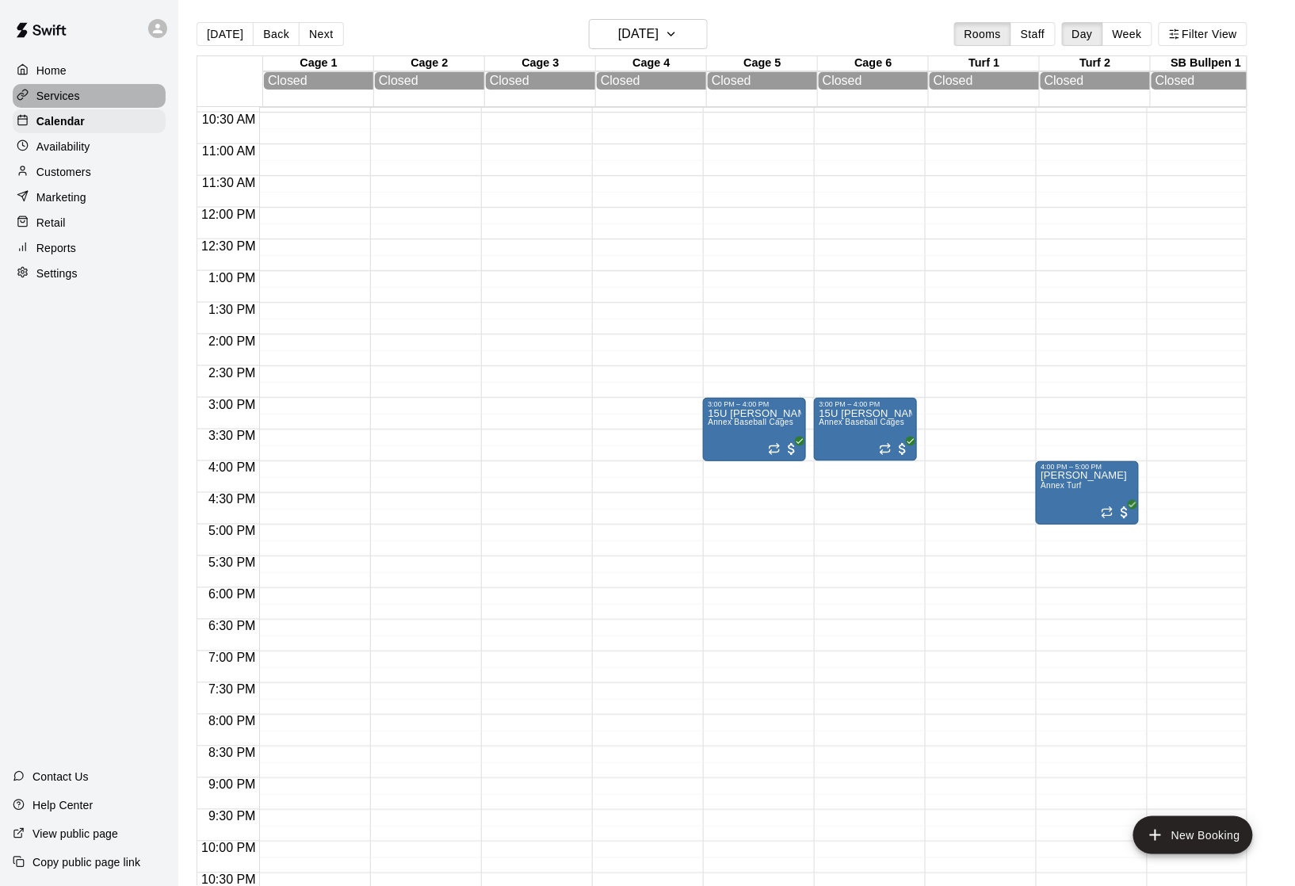
click at [77, 101] on p "Services" at bounding box center [58, 96] width 44 height 16
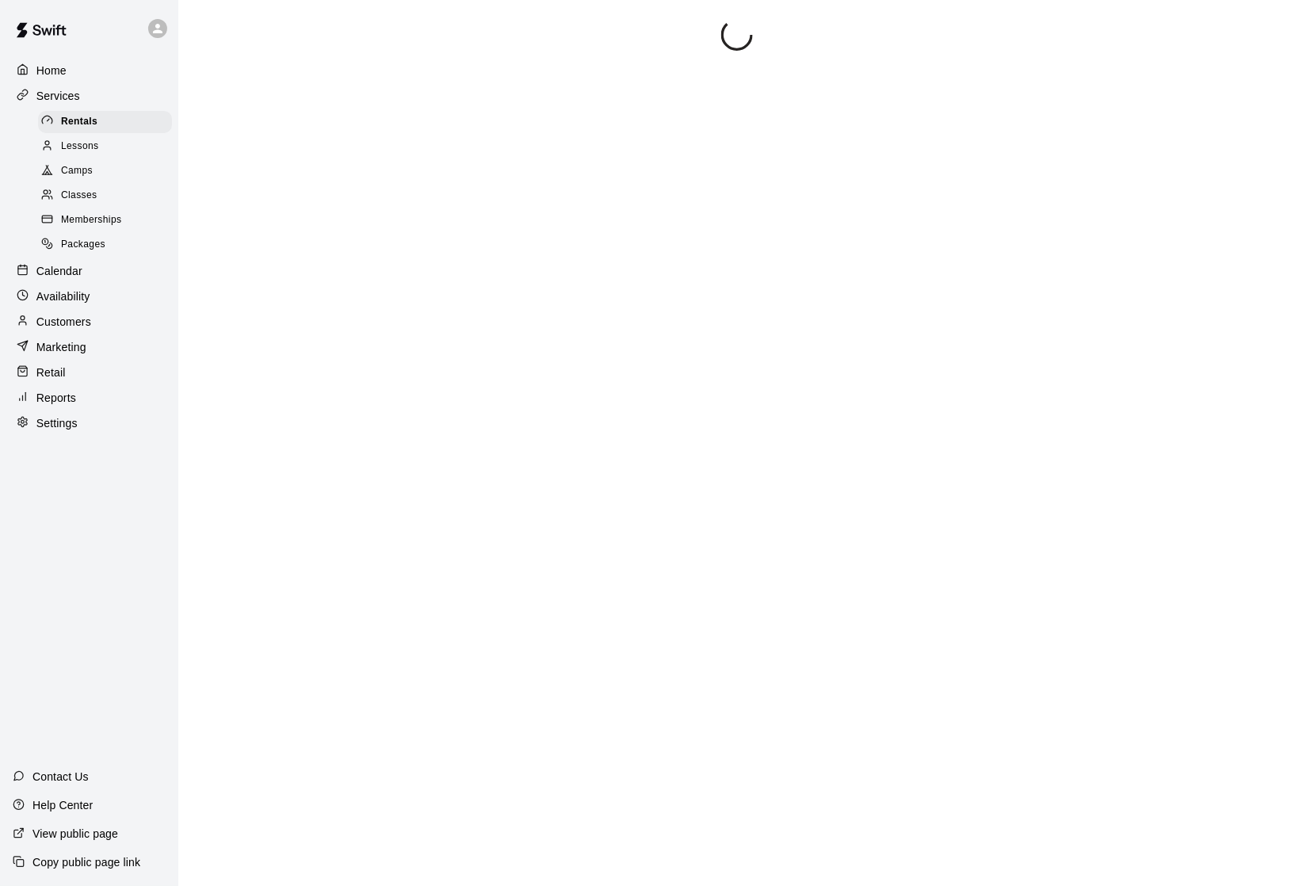
click at [86, 252] on span "Packages" at bounding box center [83, 245] width 44 height 16
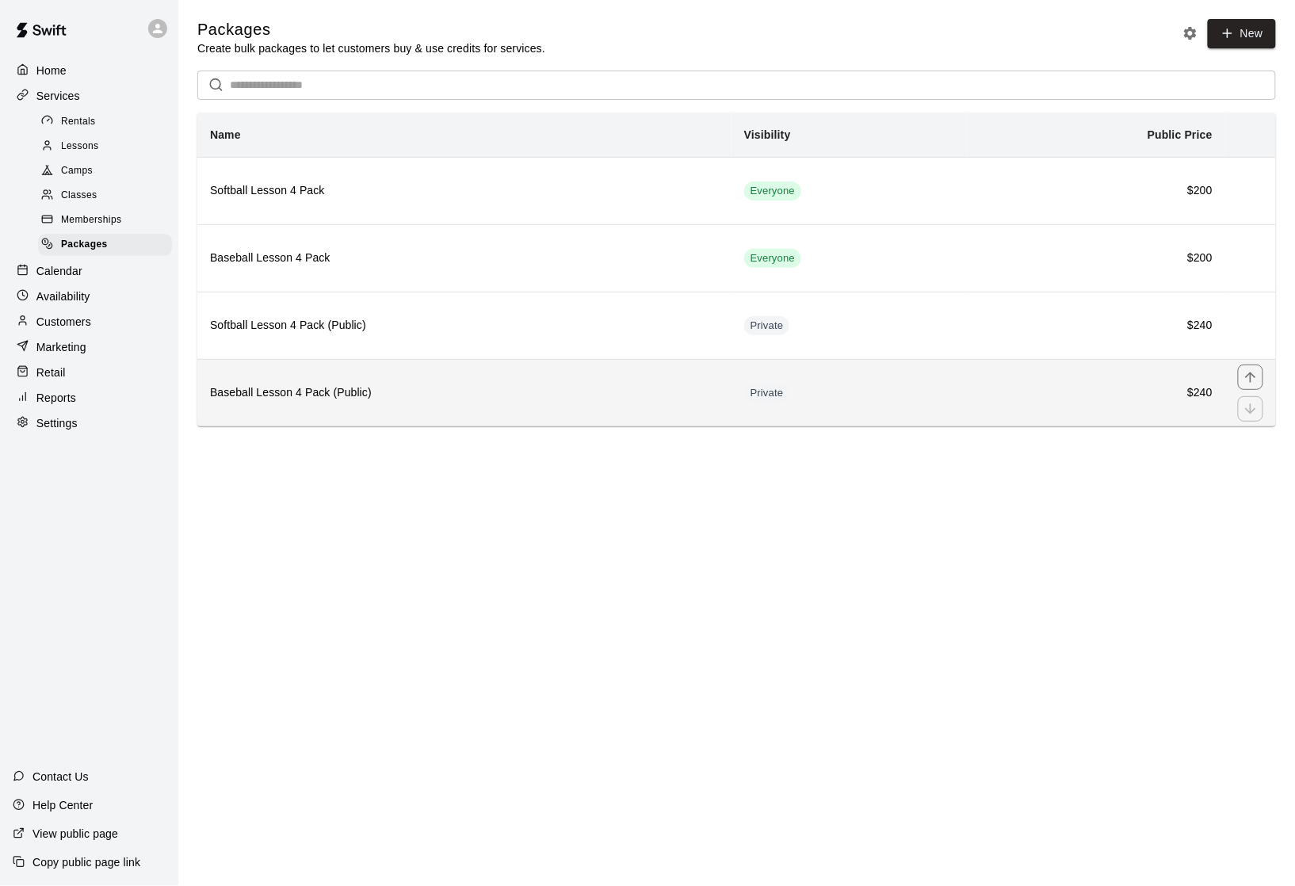
click at [284, 402] on h6 "Baseball Lesson 4 Pack (Public)" at bounding box center [464, 392] width 509 height 17
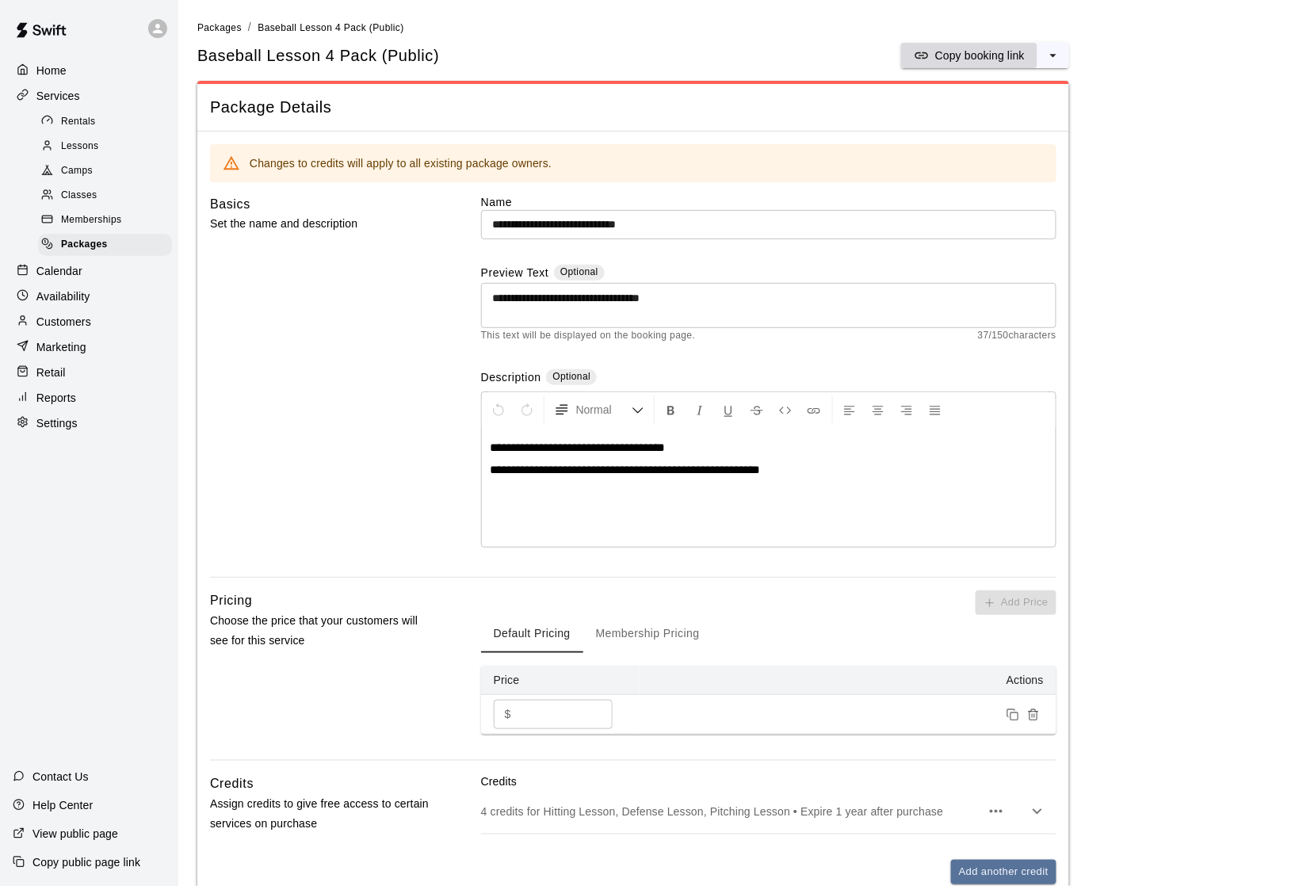
click at [968, 57] on p "Copy booking link" at bounding box center [980, 56] width 90 height 16
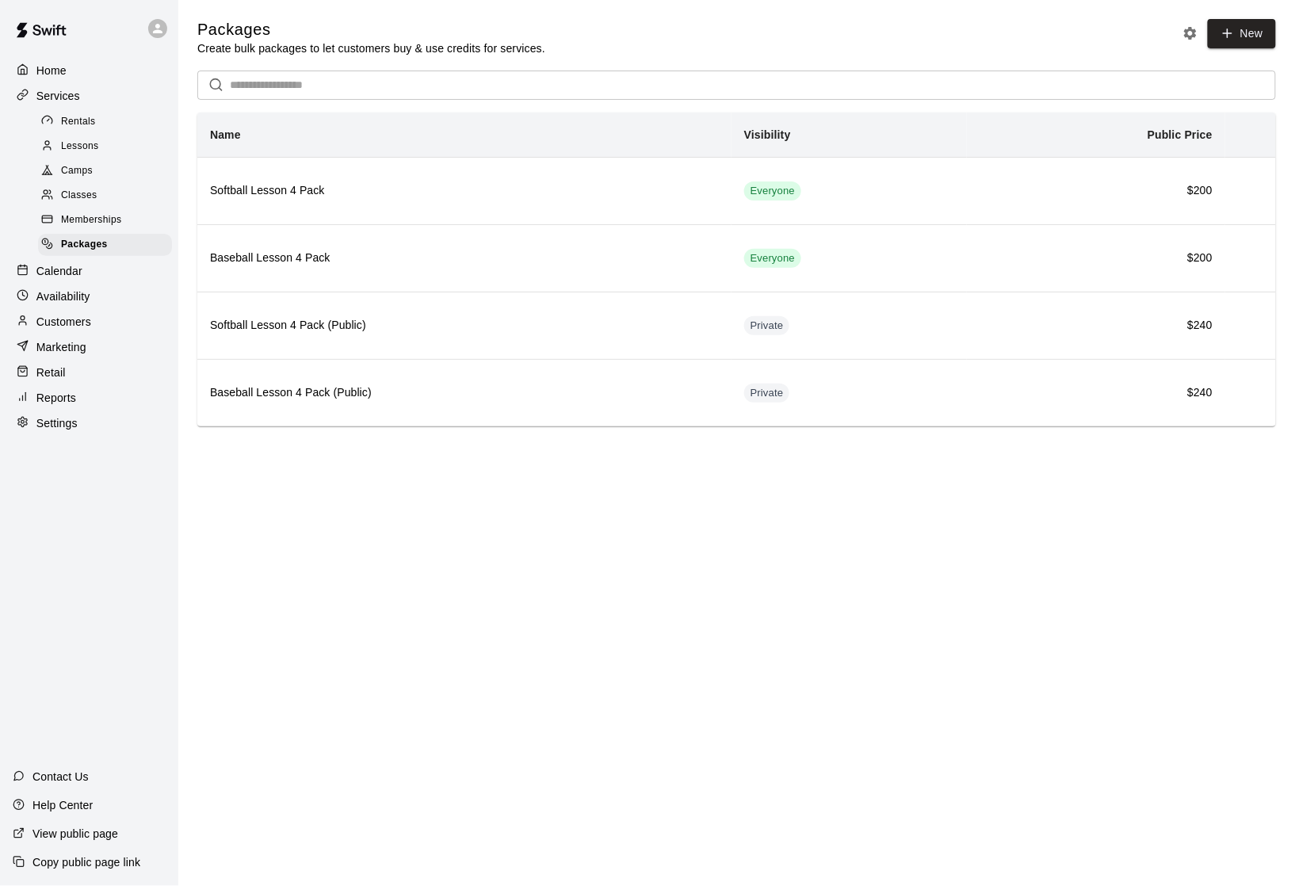
click at [94, 147] on span "Lessons" at bounding box center [80, 147] width 38 height 16
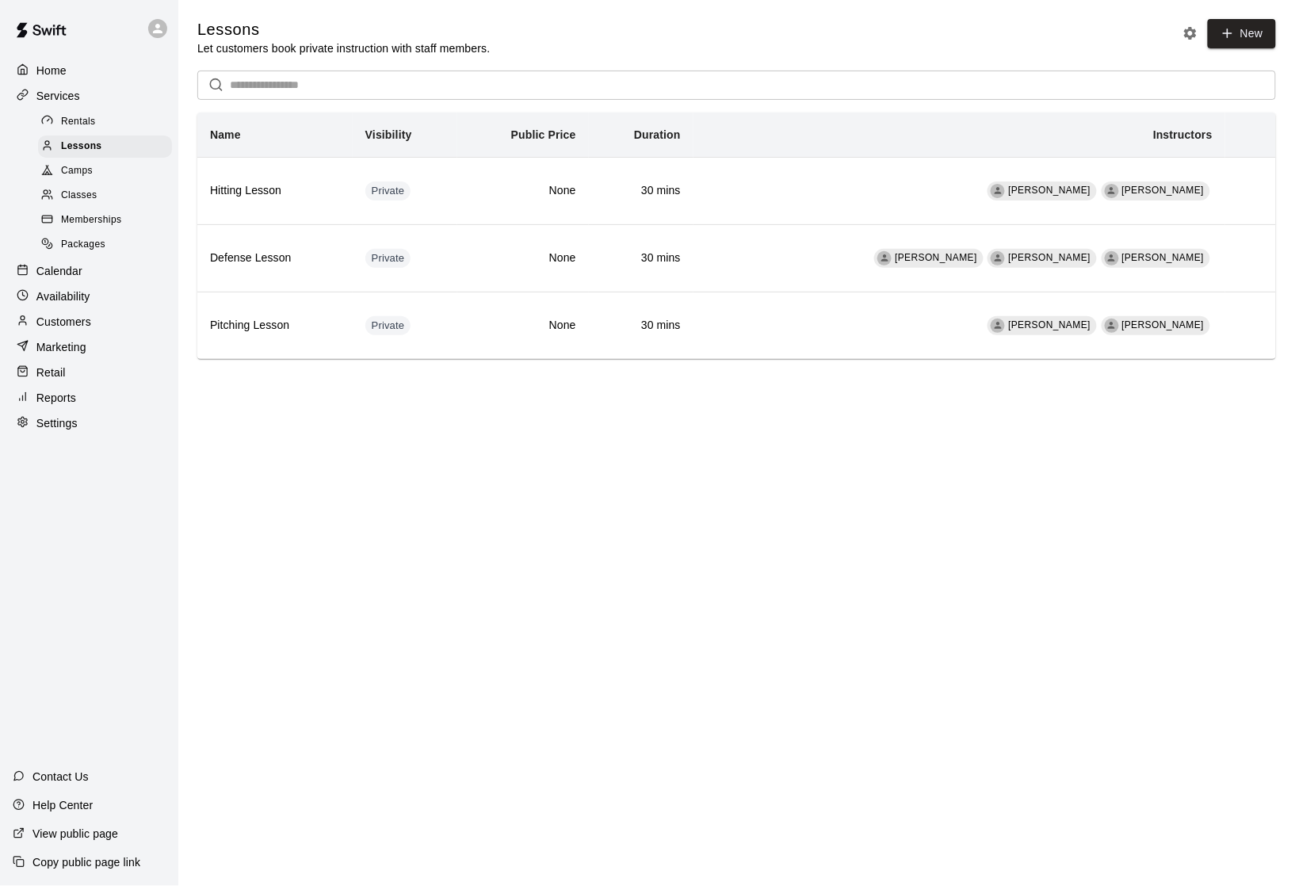
click at [1187, 29] on icon "Lesson settings" at bounding box center [1190, 33] width 13 height 13
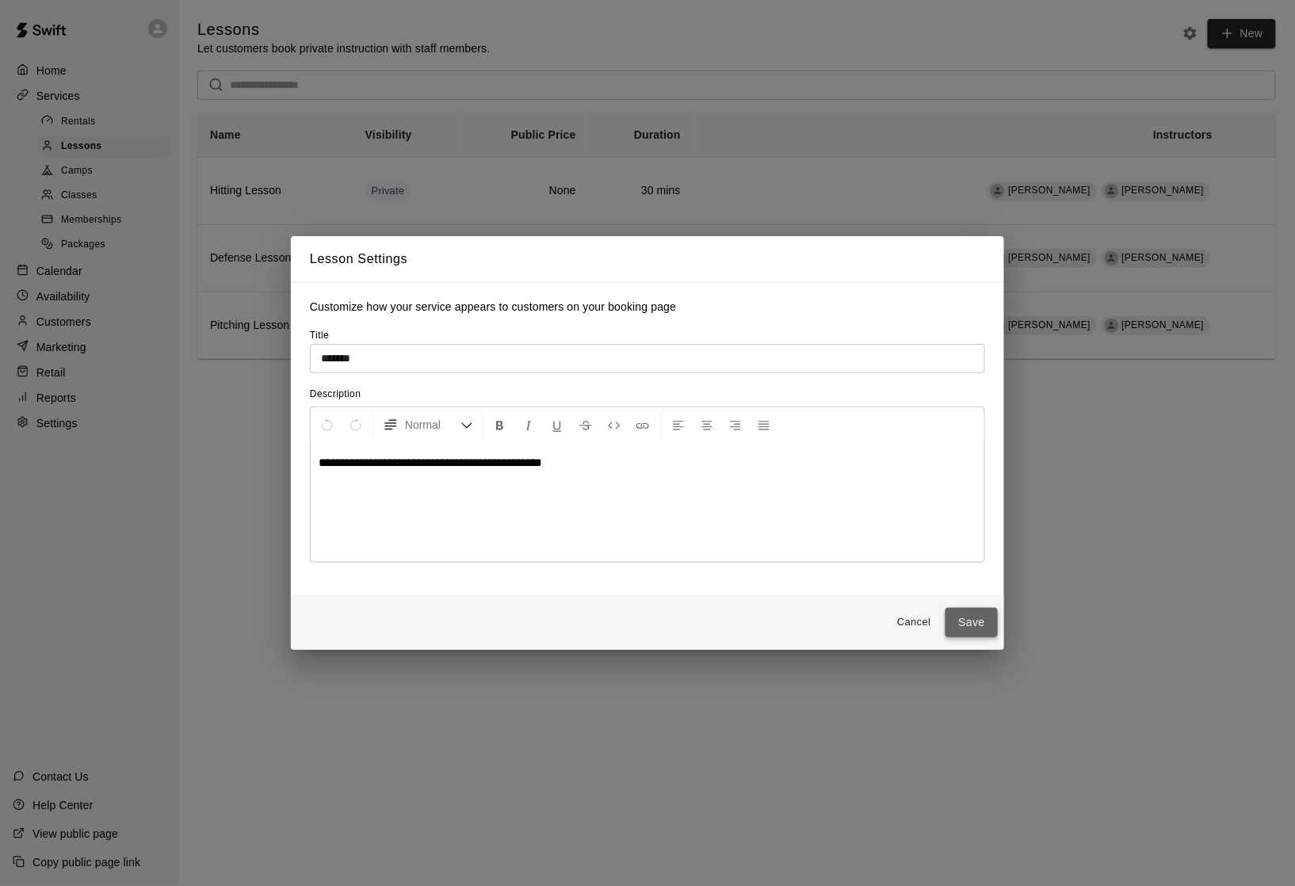
click at [965, 632] on button "Save" at bounding box center [971, 622] width 52 height 29
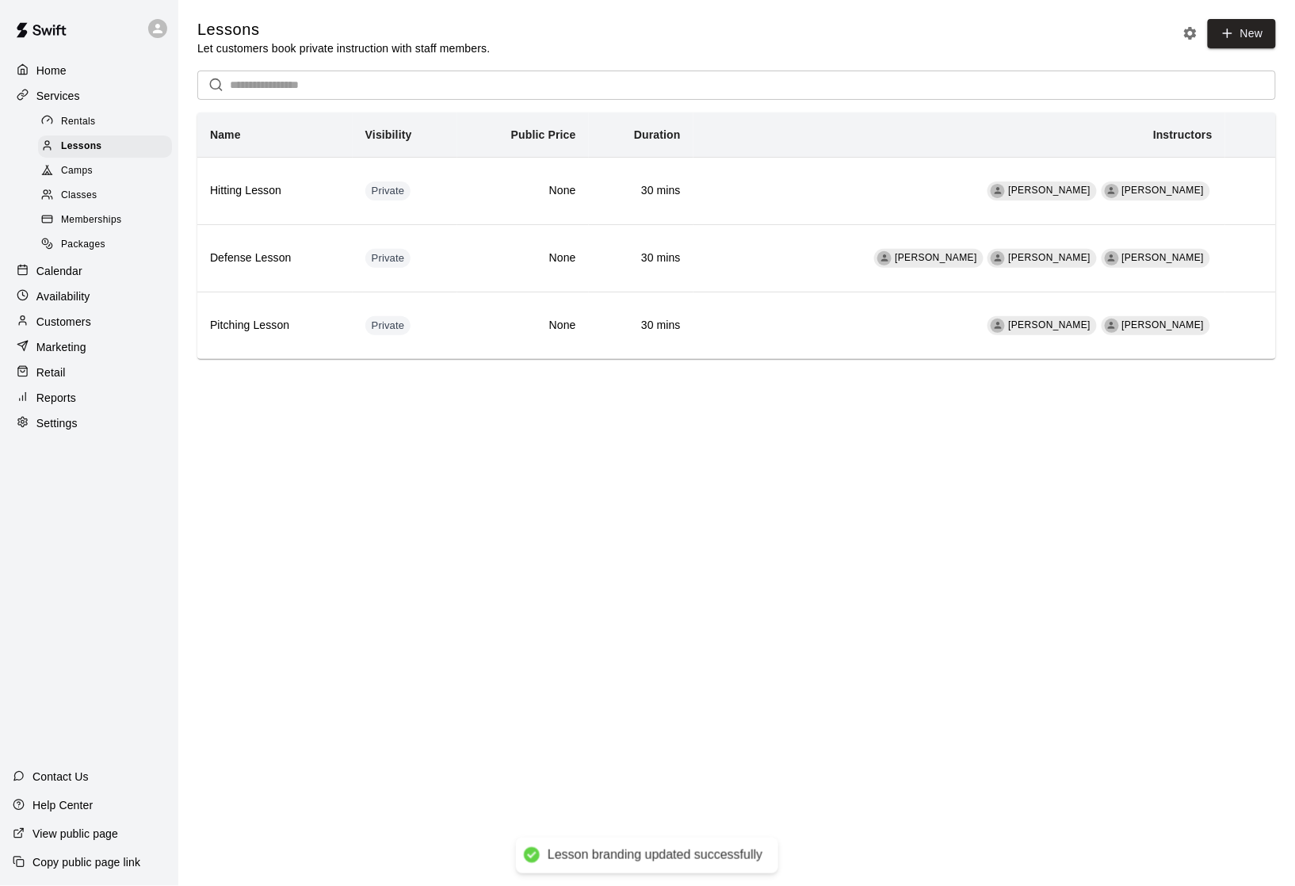
click at [101, 831] on p "View public page" at bounding box center [75, 834] width 86 height 16
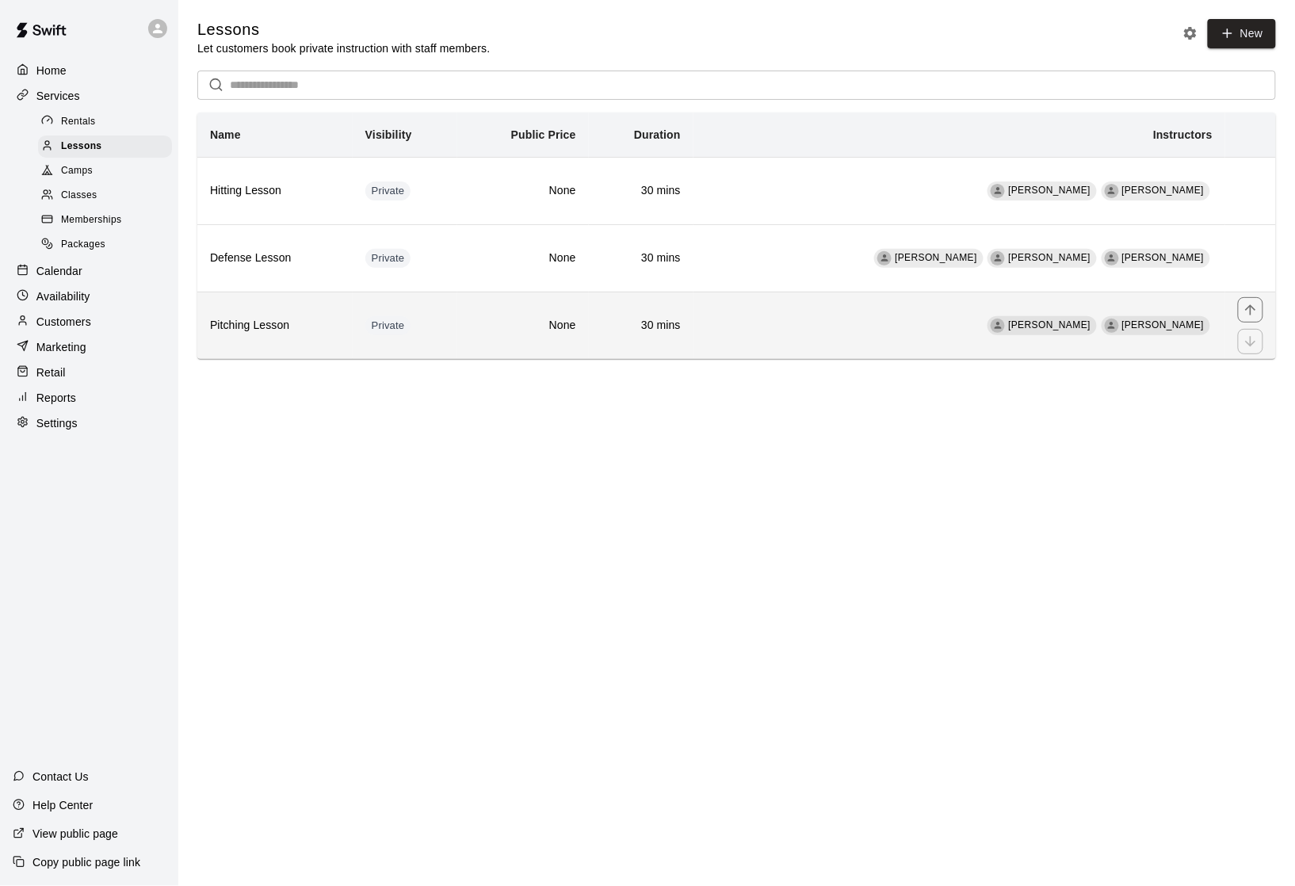
click at [283, 334] on h6 "Pitching Lesson" at bounding box center [275, 325] width 130 height 17
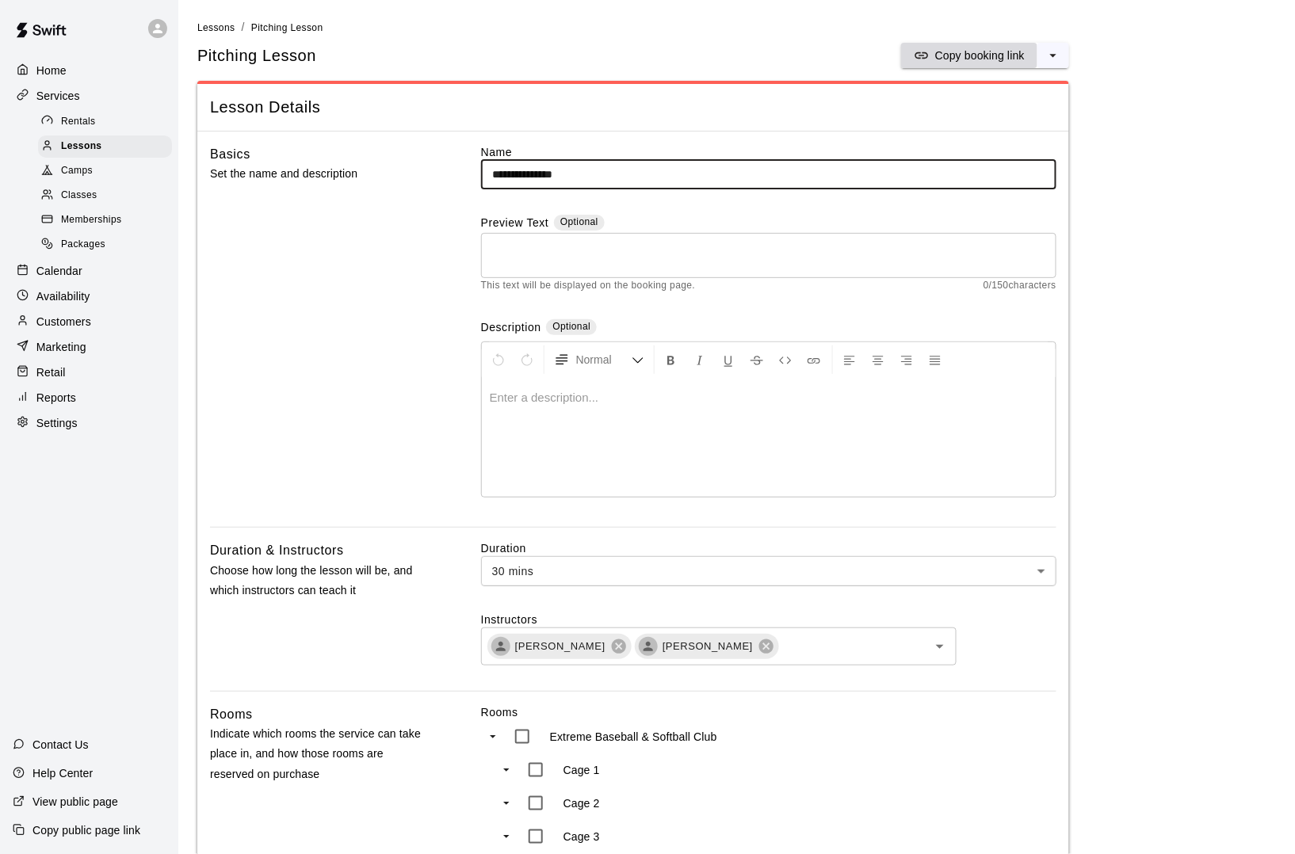
click at [953, 55] on p "Copy booking link" at bounding box center [980, 56] width 90 height 16
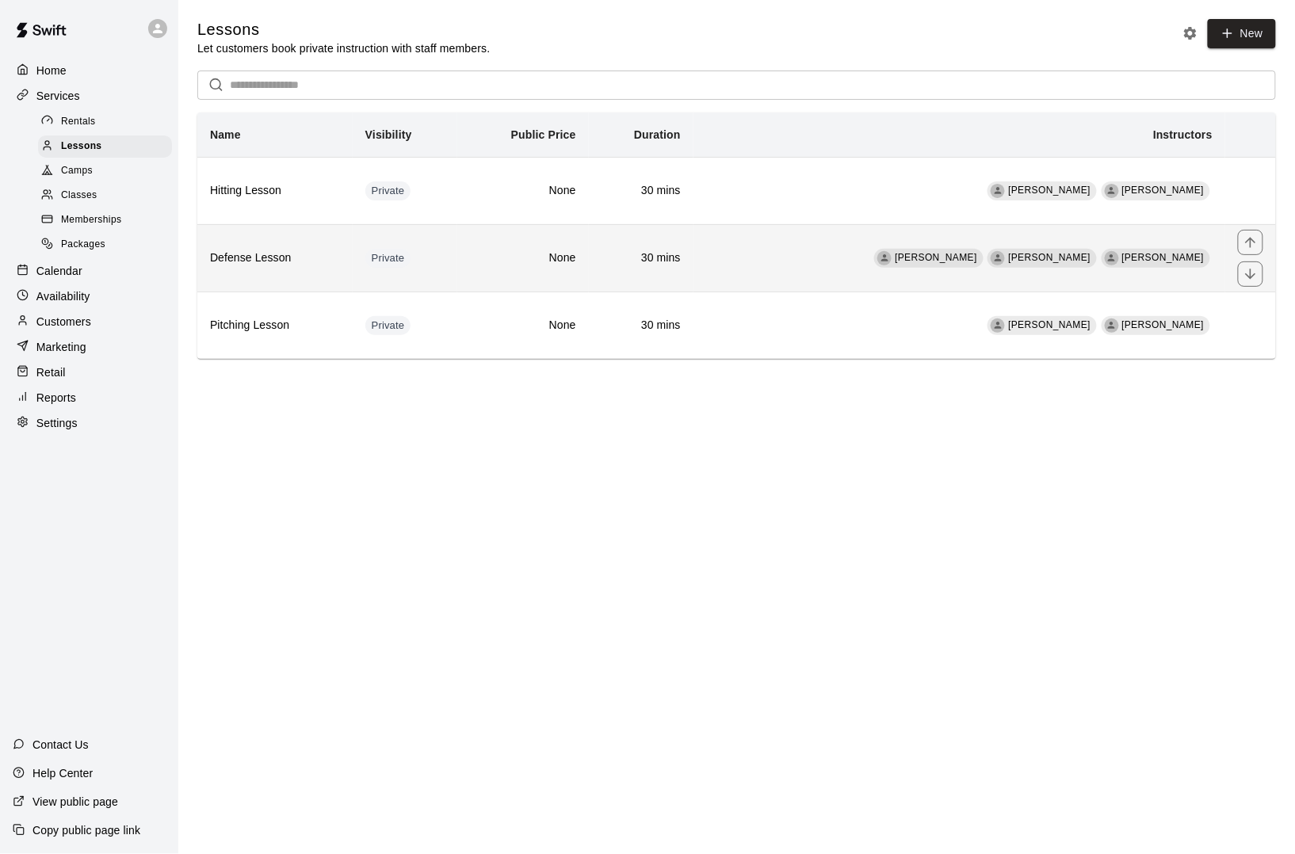
click at [264, 267] on h6 "Defense Lesson" at bounding box center [275, 258] width 130 height 17
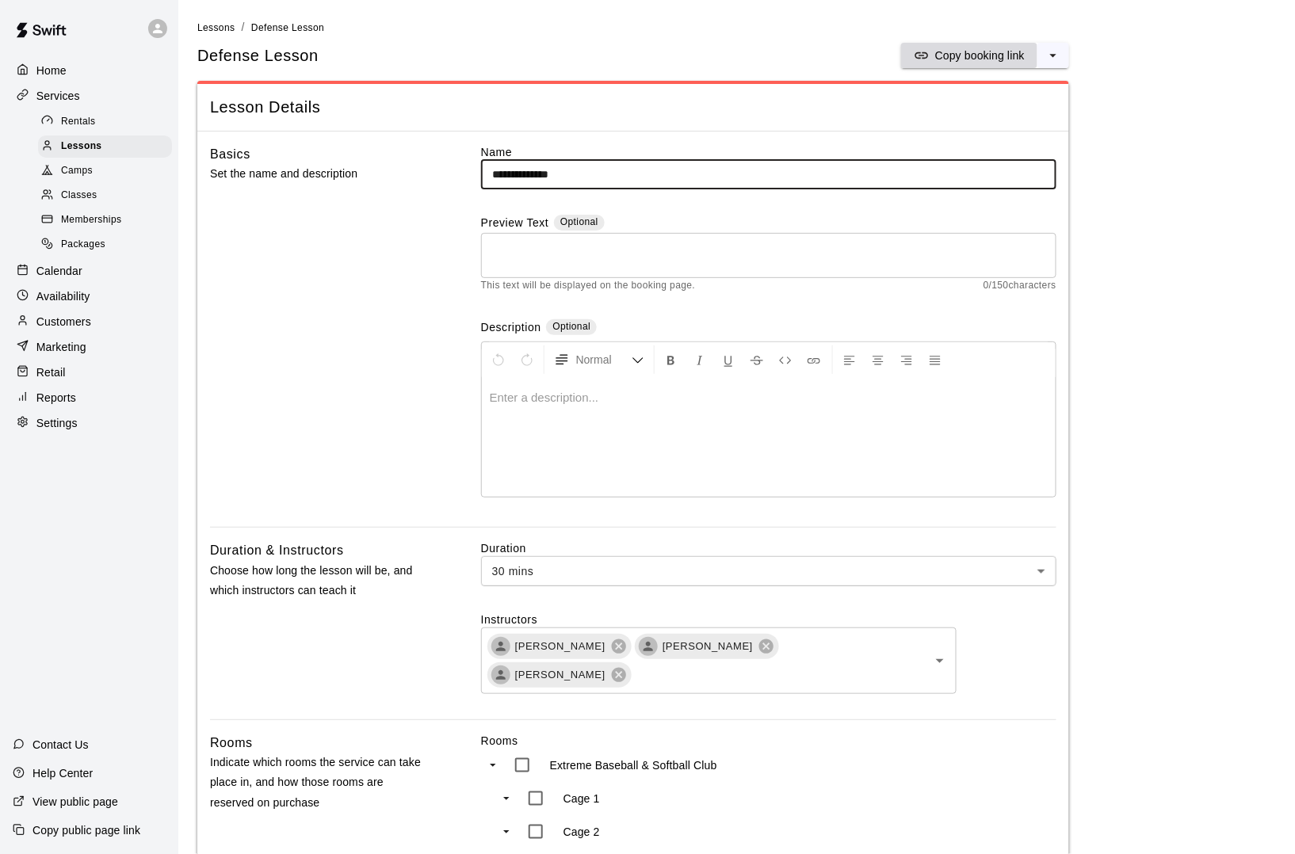
click at [935, 58] on p "Copy booking link" at bounding box center [980, 56] width 90 height 16
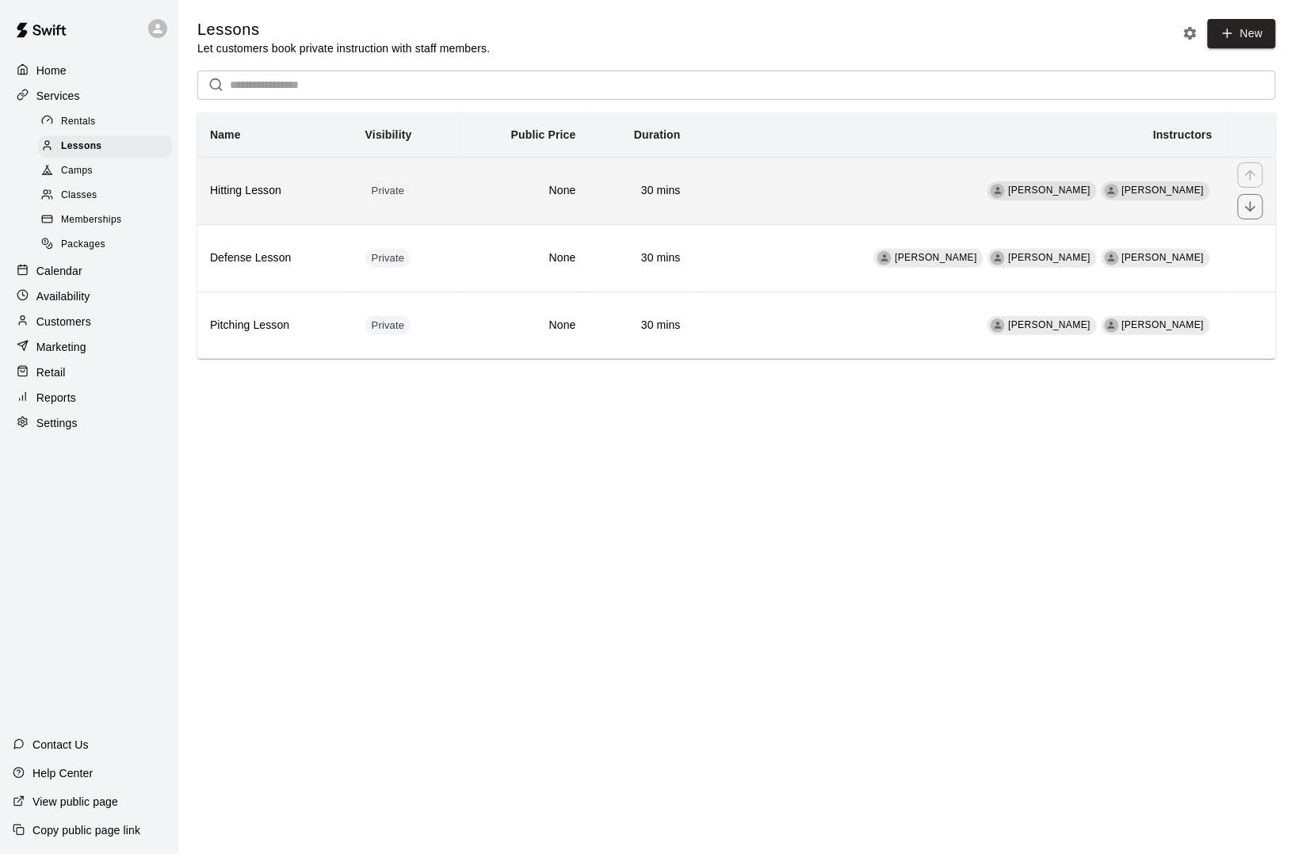
click at [457, 208] on td "Private" at bounding box center [405, 190] width 105 height 67
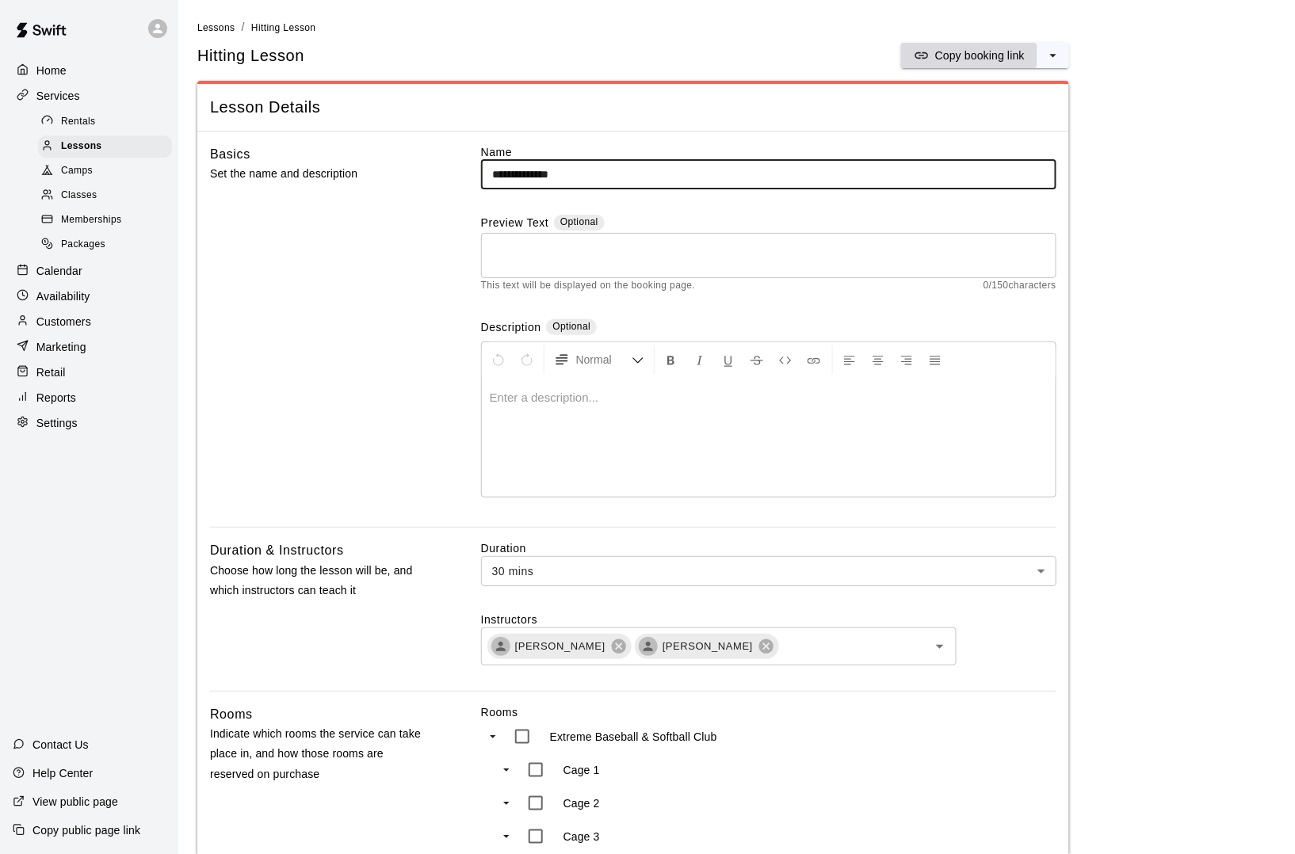
click at [945, 55] on p "Copy booking link" at bounding box center [980, 56] width 90 height 16
